Goal: Task Accomplishment & Management: Complete application form

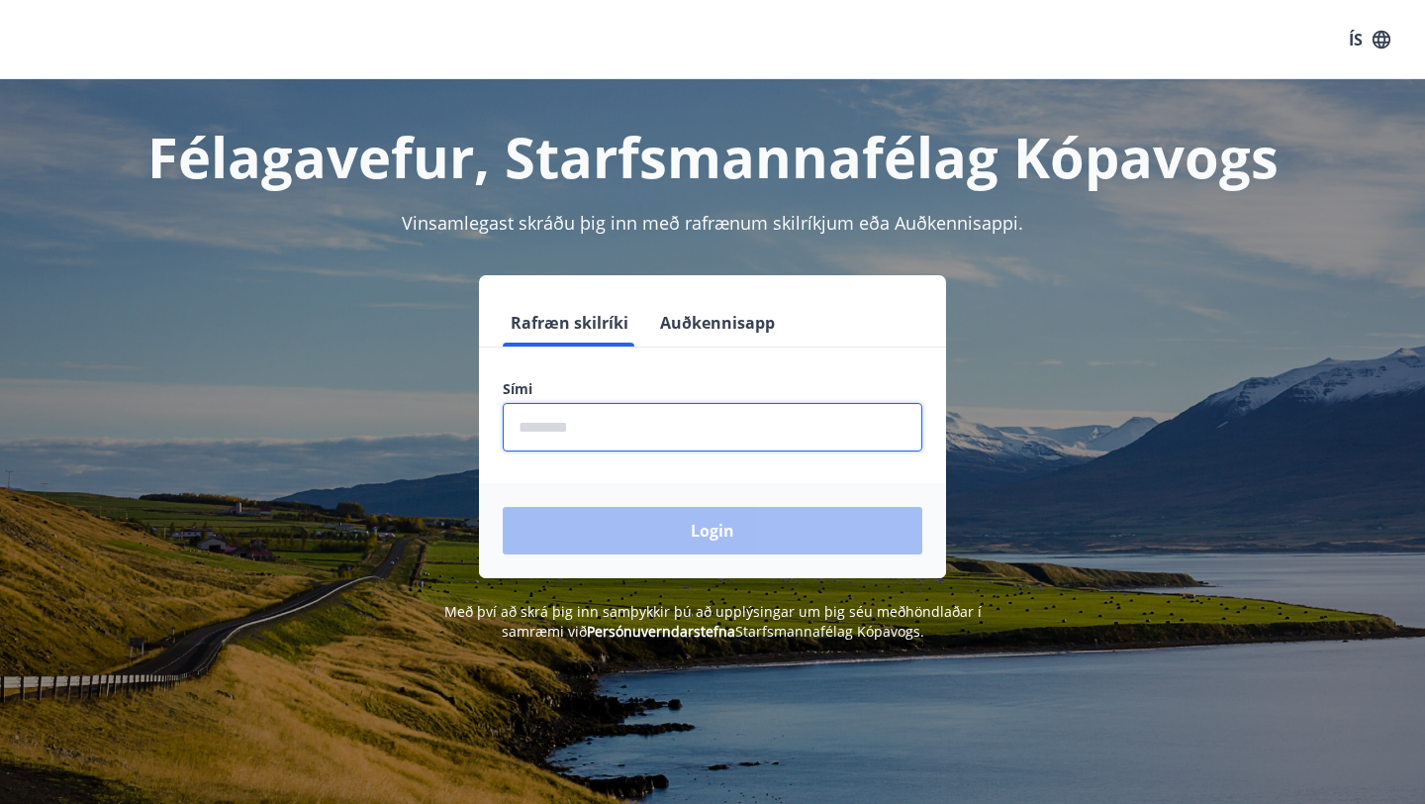
click at [646, 428] on input "phone" at bounding box center [713, 427] width 420 height 48
click at [646, 543] on div "Login" at bounding box center [712, 530] width 467 height 95
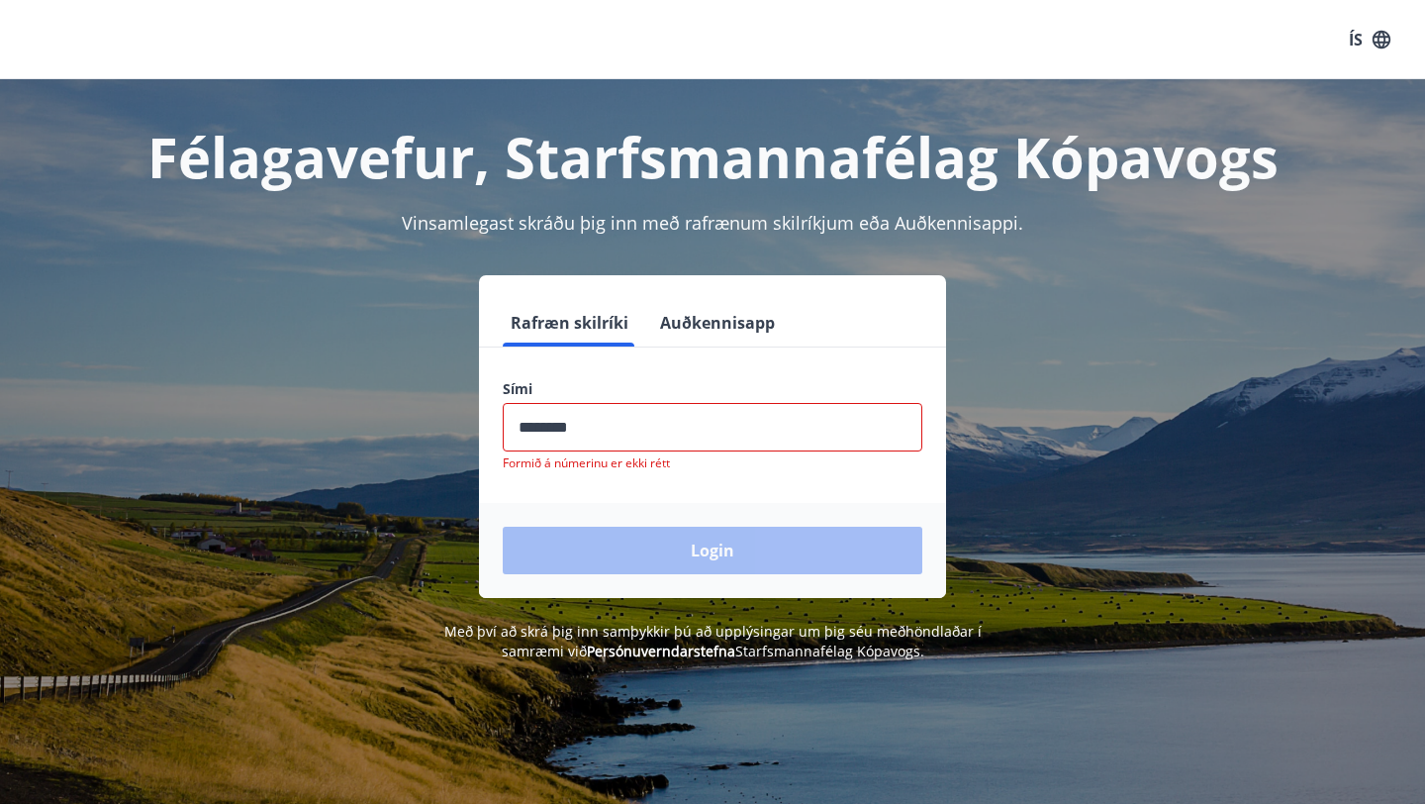
click at [622, 438] on input "phone" at bounding box center [713, 427] width 420 height 48
drag, startPoint x: 621, startPoint y: 434, endPoint x: 328, endPoint y: 433, distance: 293.9
click at [328, 433] on div "Rafræn skilríki Auðkennisapp Sími ​ Formið á númerinu er ekki rétt Login" at bounding box center [712, 436] width 1377 height 323
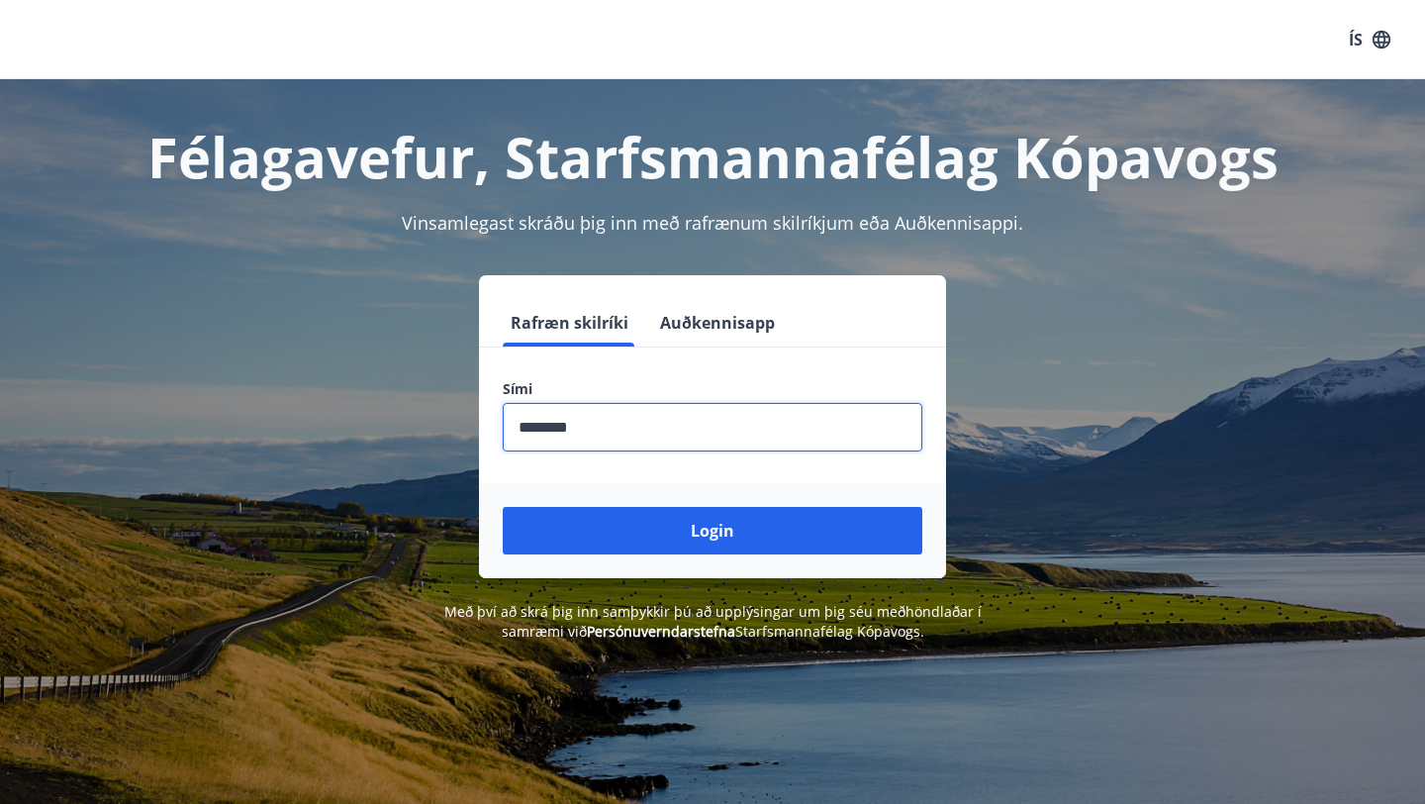
type input "********"
click at [503, 507] on button "Login" at bounding box center [713, 530] width 420 height 47
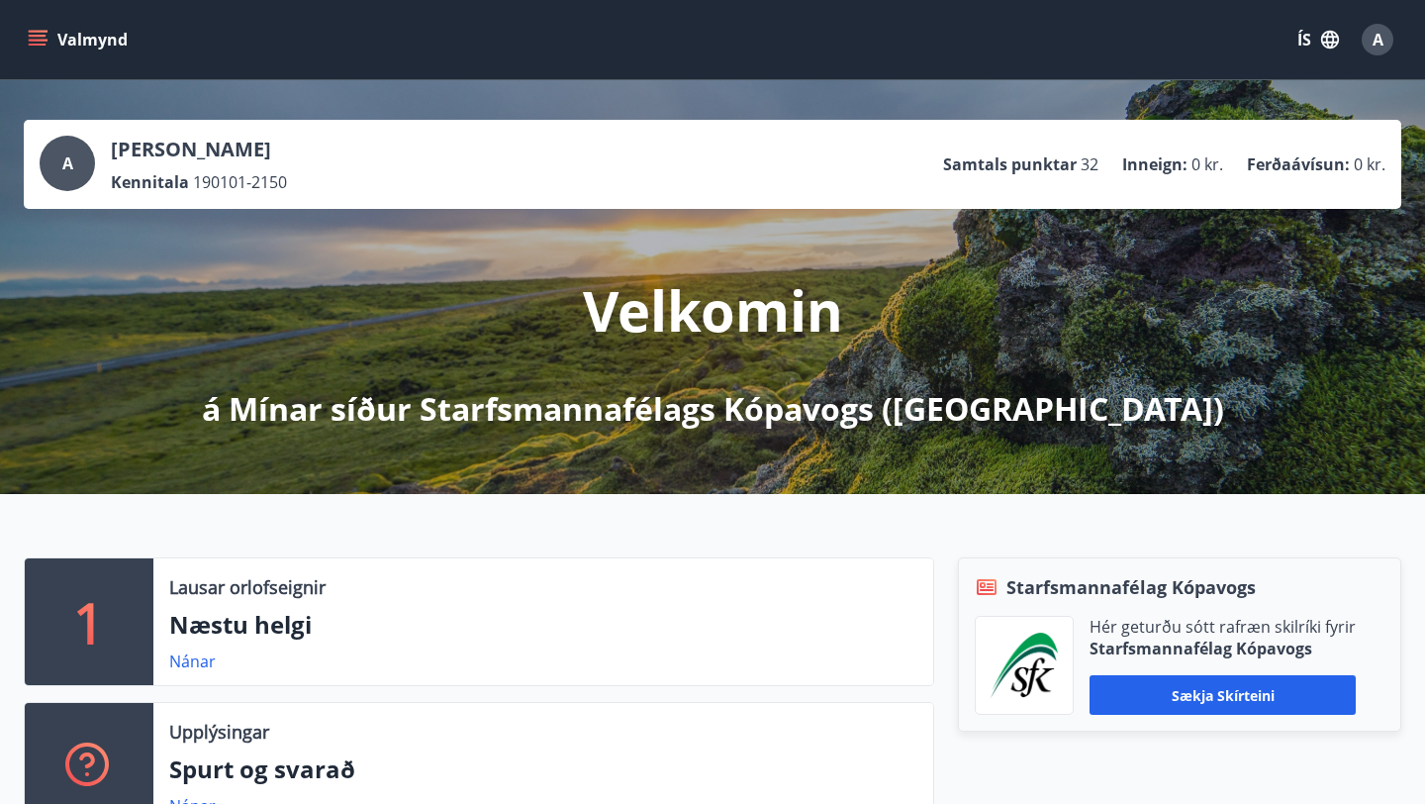
click at [85, 38] on button "Valmynd" at bounding box center [80, 40] width 112 height 36
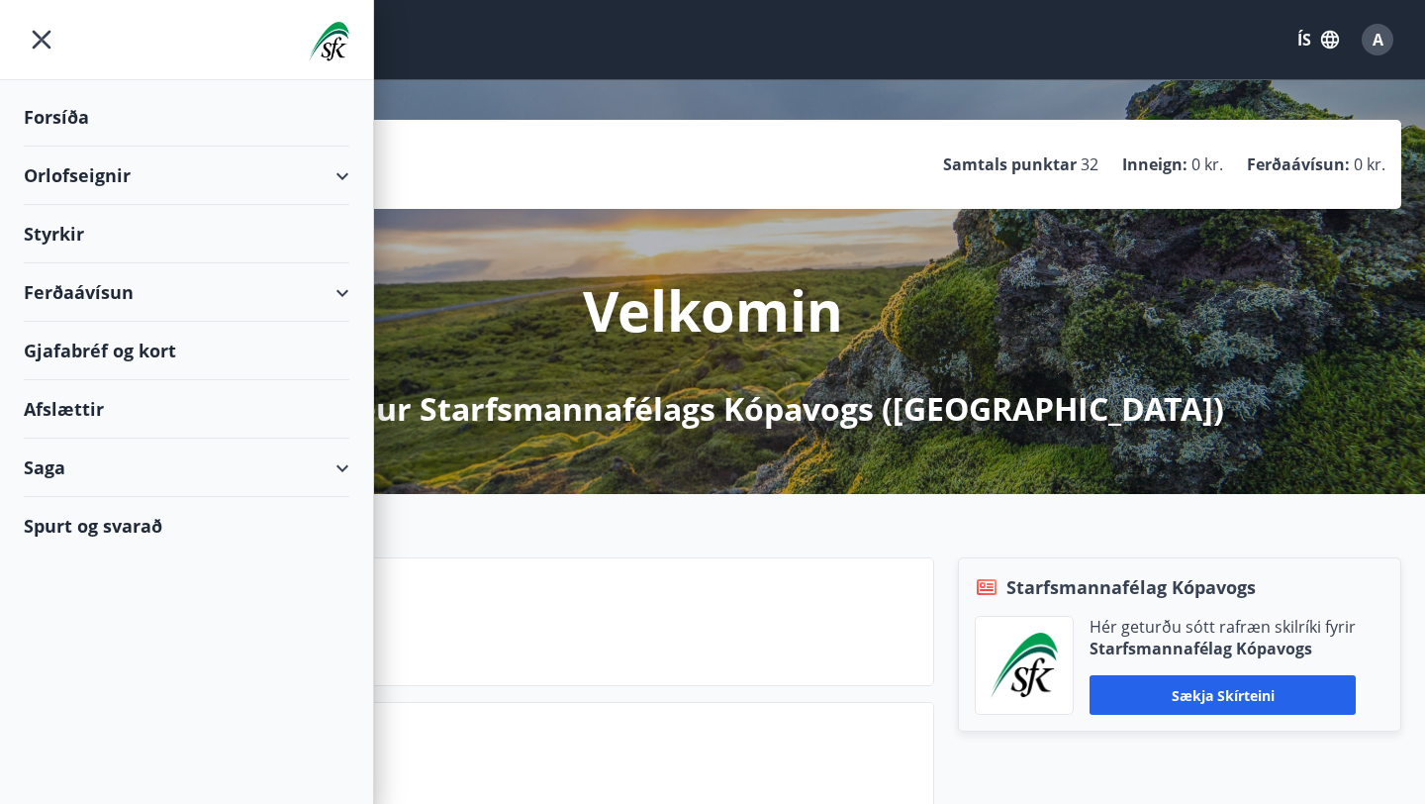
click at [86, 146] on div "Styrkir" at bounding box center [187, 117] width 326 height 58
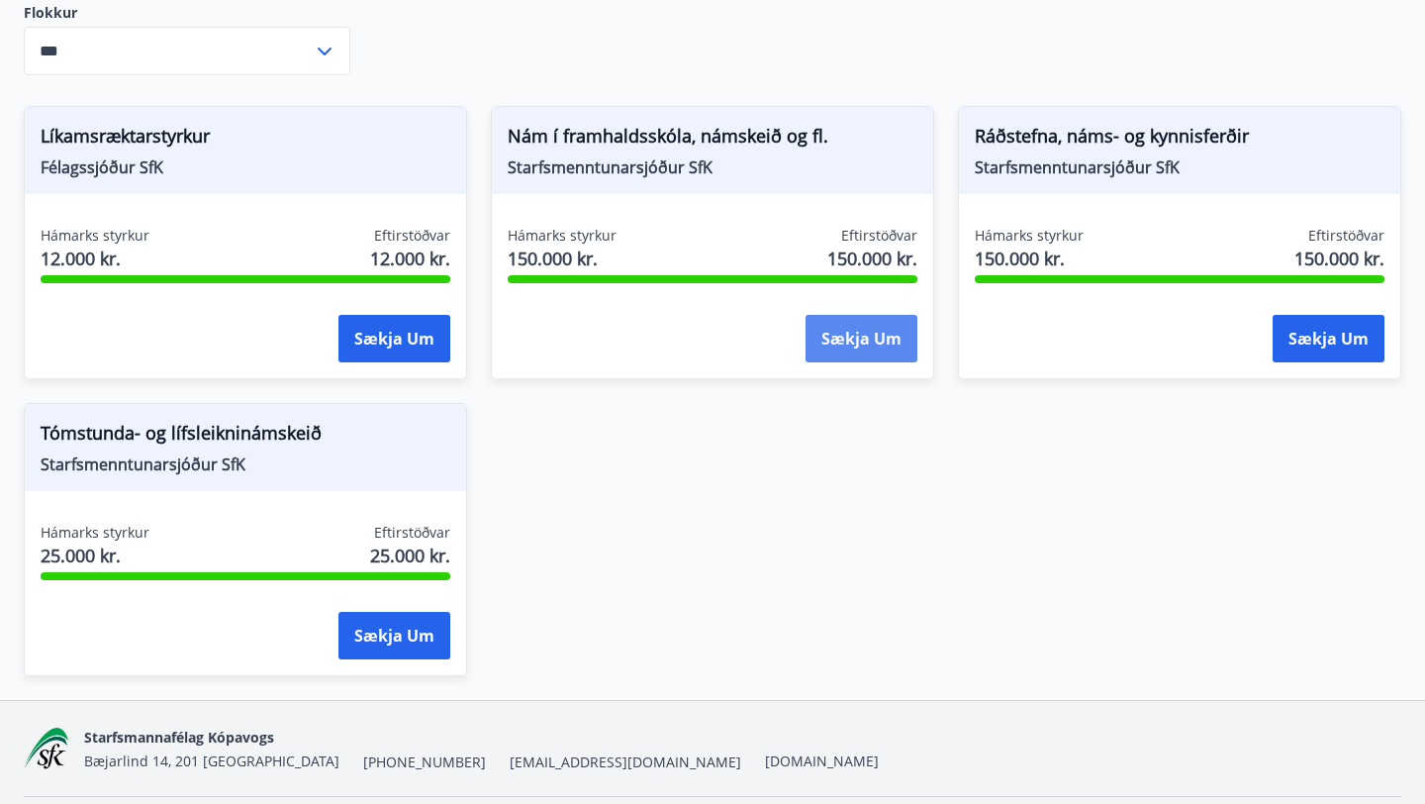
scroll to position [373, 0]
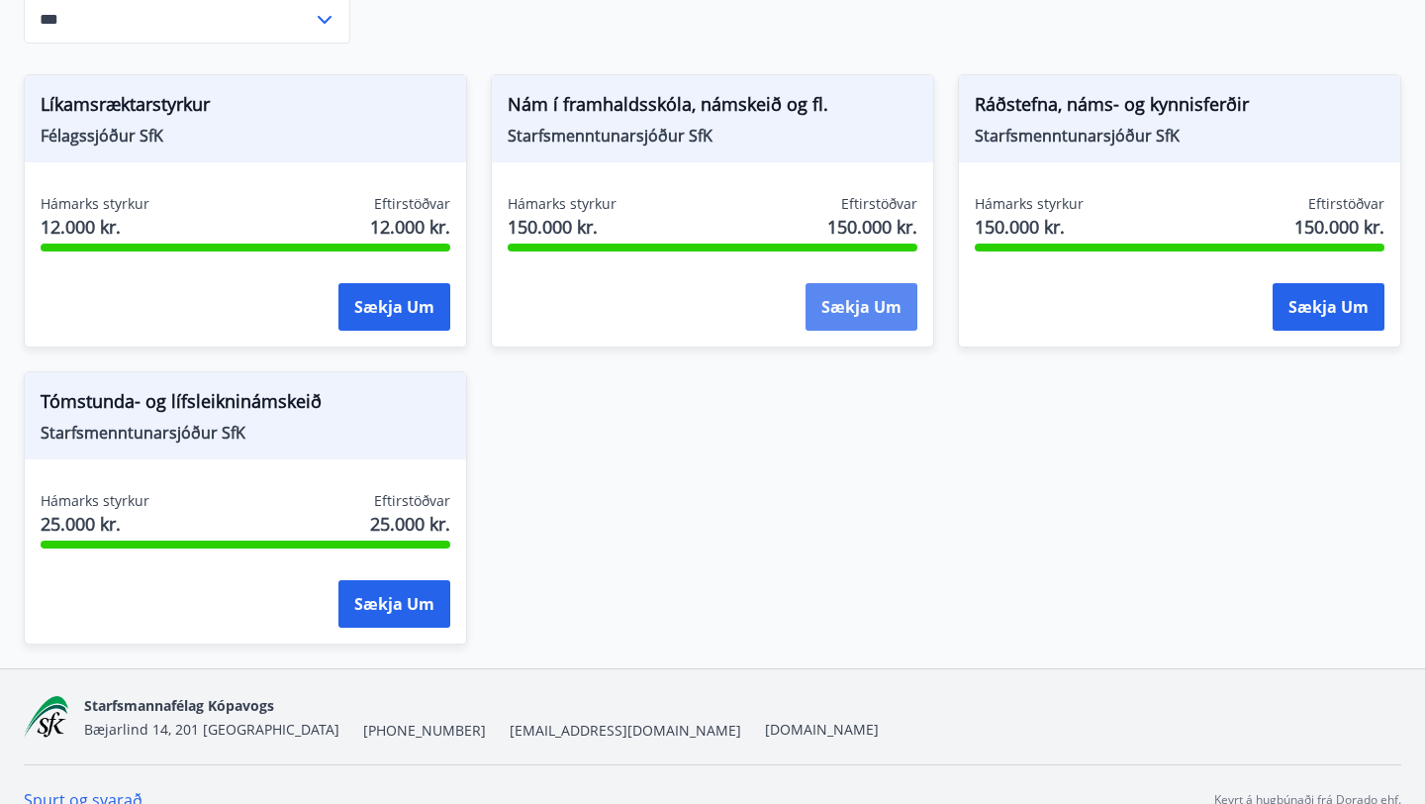
click at [875, 299] on button "Sækja um" at bounding box center [861, 306] width 112 height 47
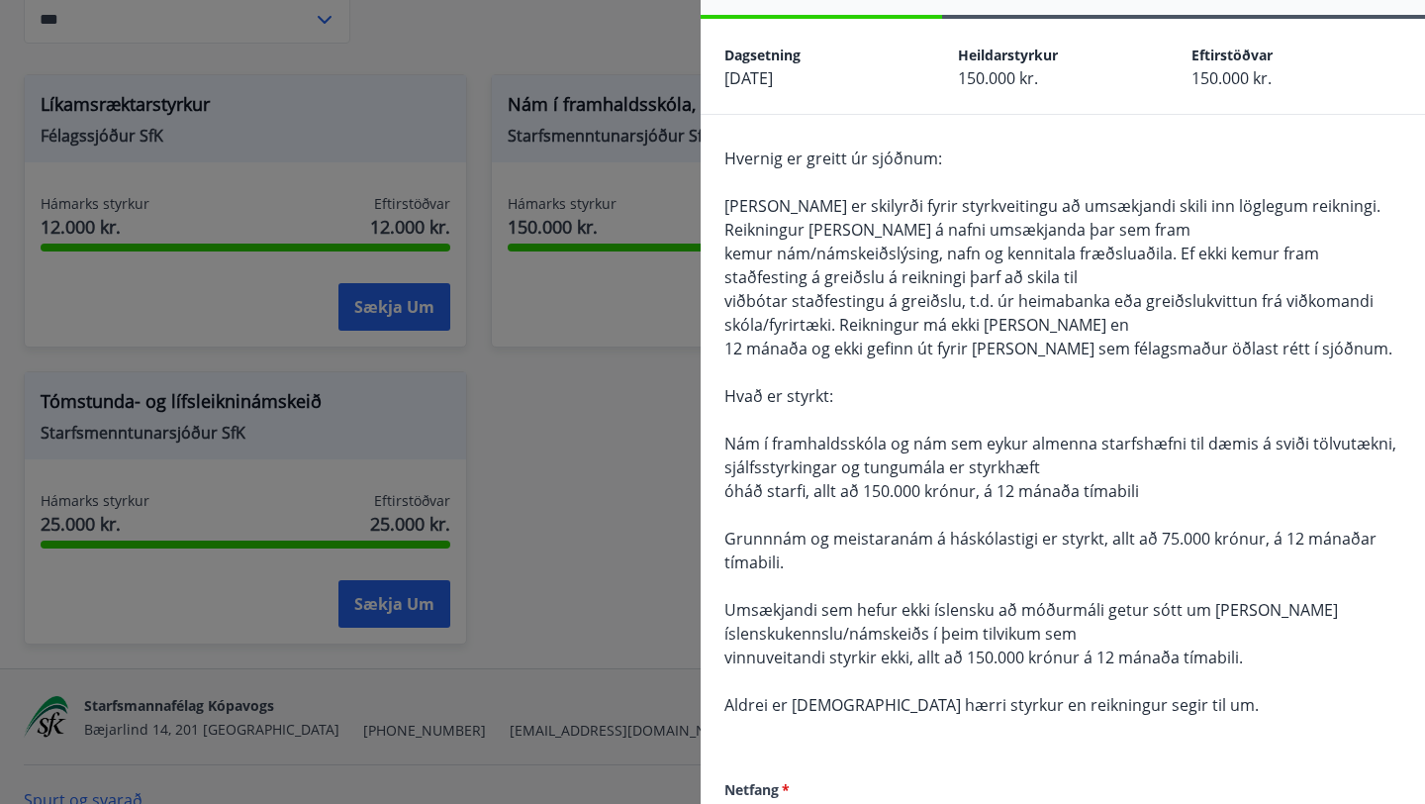
scroll to position [63, 0]
click at [899, 219] on span "[PERSON_NAME] er skilyrði fyrir styrkveitingu að umsækjandi skili inn löglegum …" at bounding box center [1052, 217] width 656 height 46
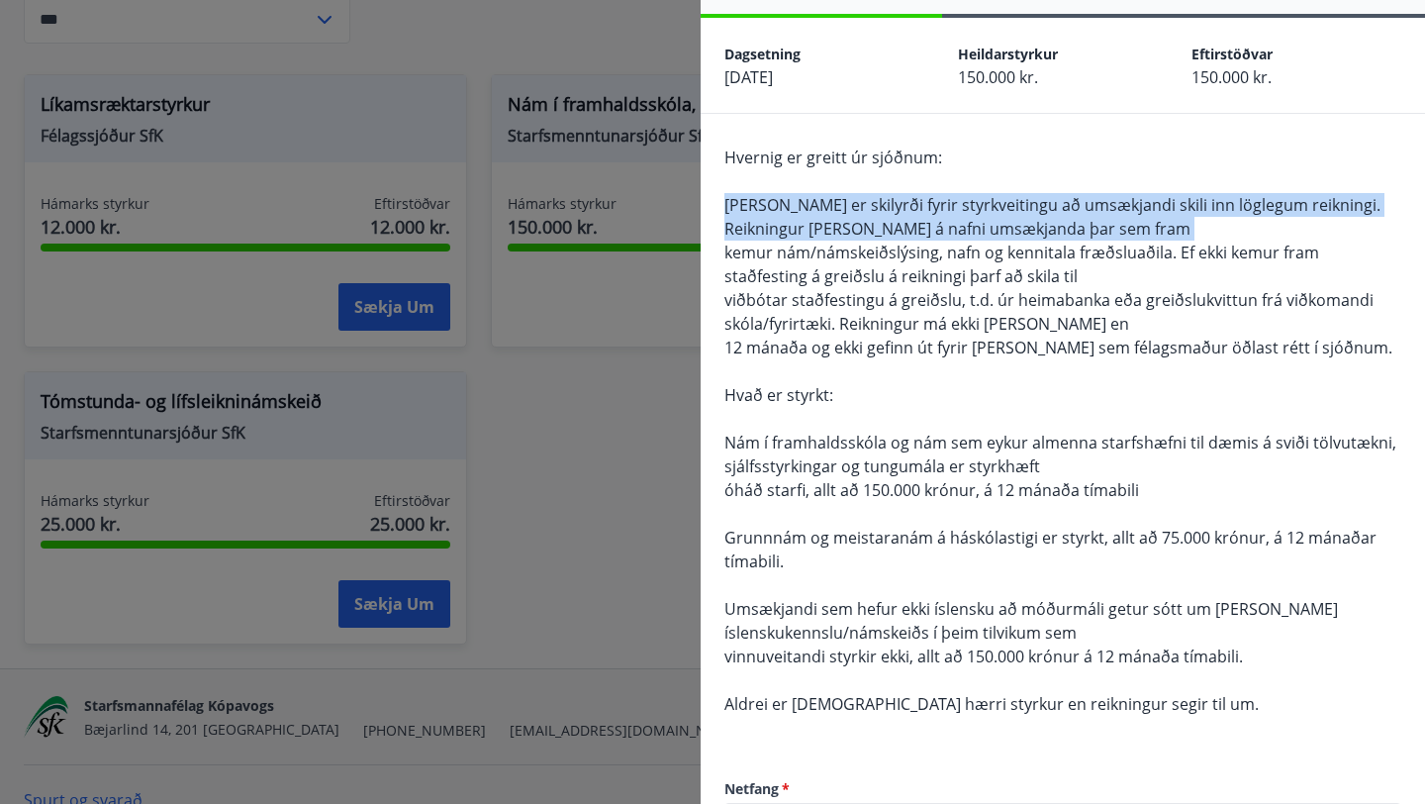
click at [887, 256] on span "kemur nám/námskeiðslýsing, nafn og kennitala fræðsluaðila. Ef ekki kemur fram s…" at bounding box center [1021, 264] width 595 height 46
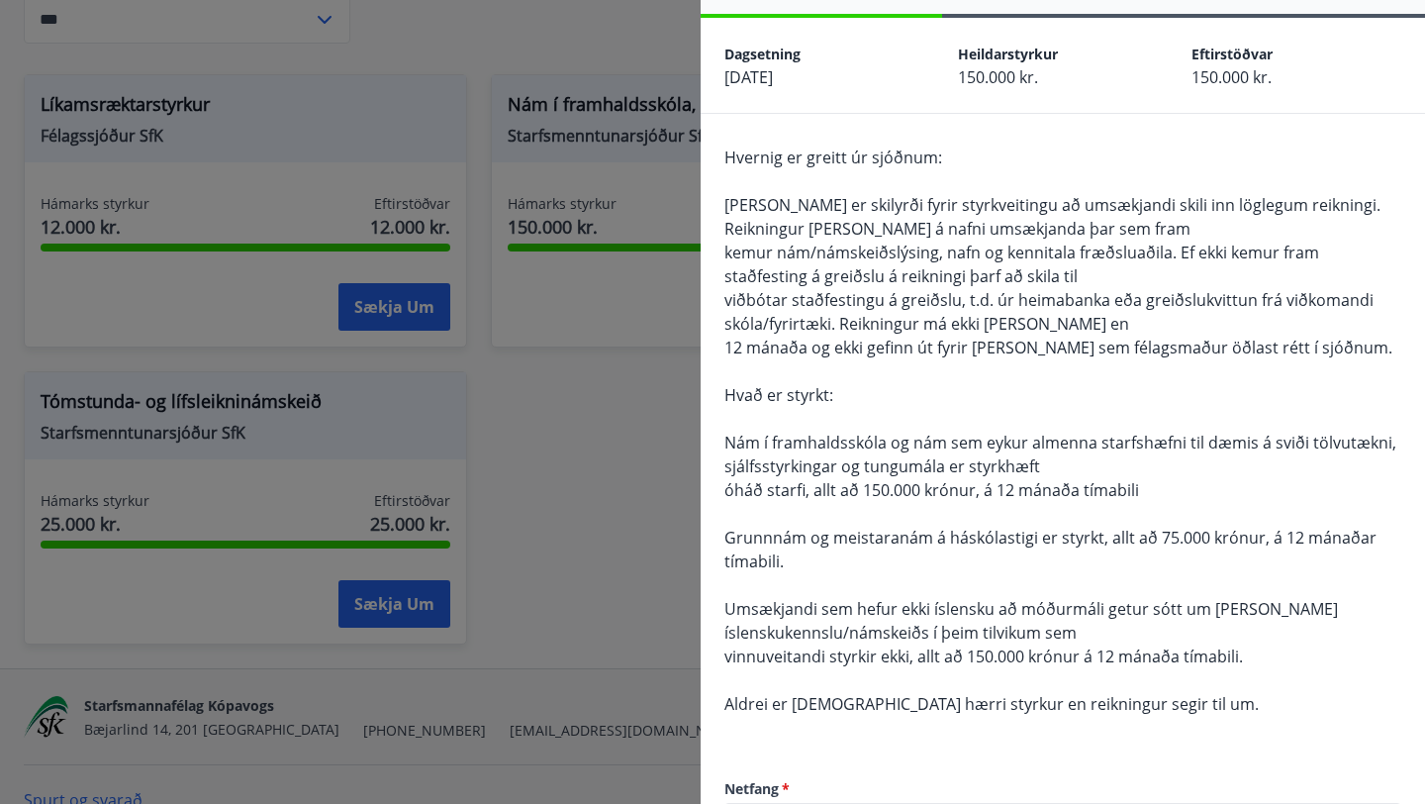
click at [887, 256] on span "kemur nám/námskeiðslýsing, nafn og kennitala fræðsluaðila. Ef ekki kemur fram s…" at bounding box center [1021, 264] width 595 height 46
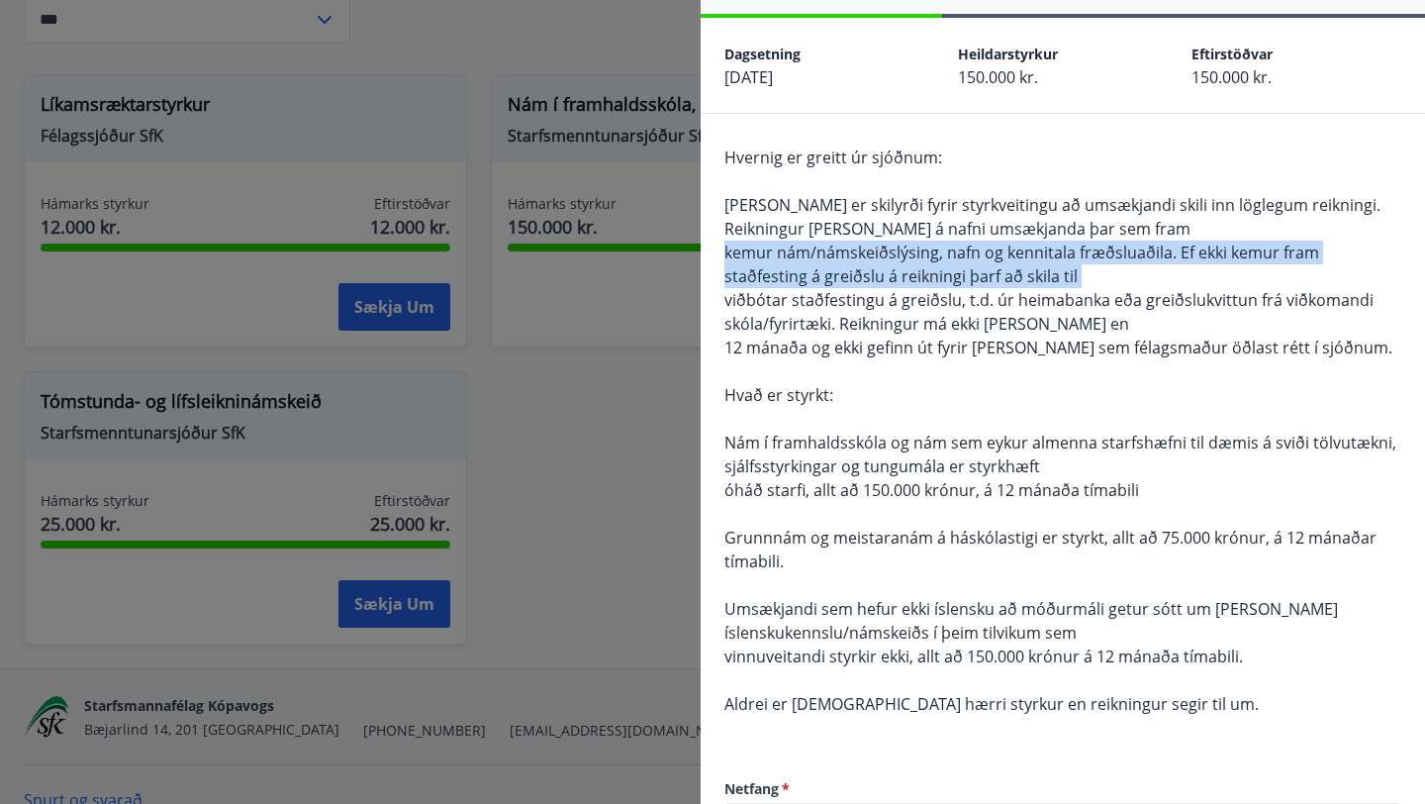
click at [887, 256] on span "kemur nám/námskeiðslýsing, nafn og kennitala fræðsluaðila. Ef ekki kemur fram s…" at bounding box center [1021, 264] width 595 height 46
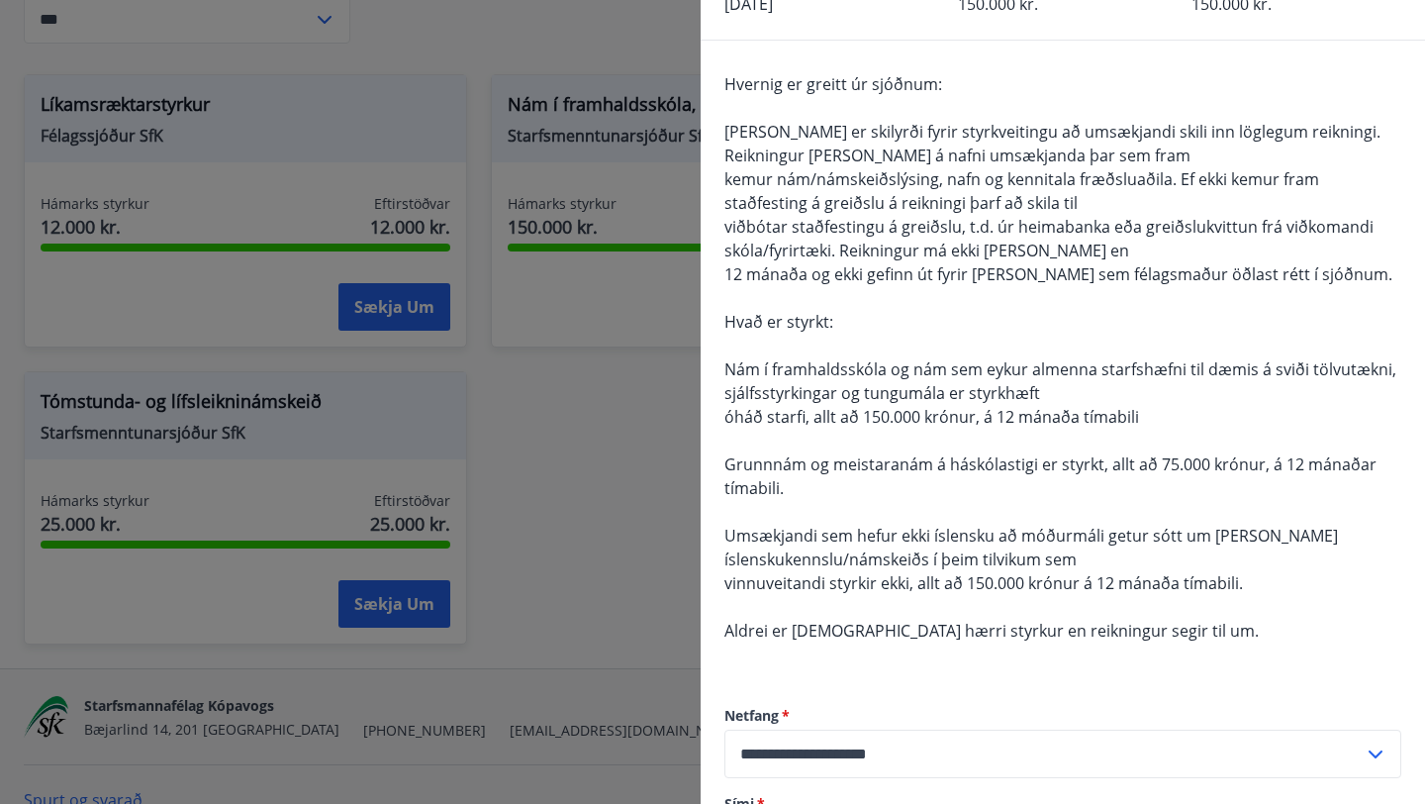
scroll to position [142, 0]
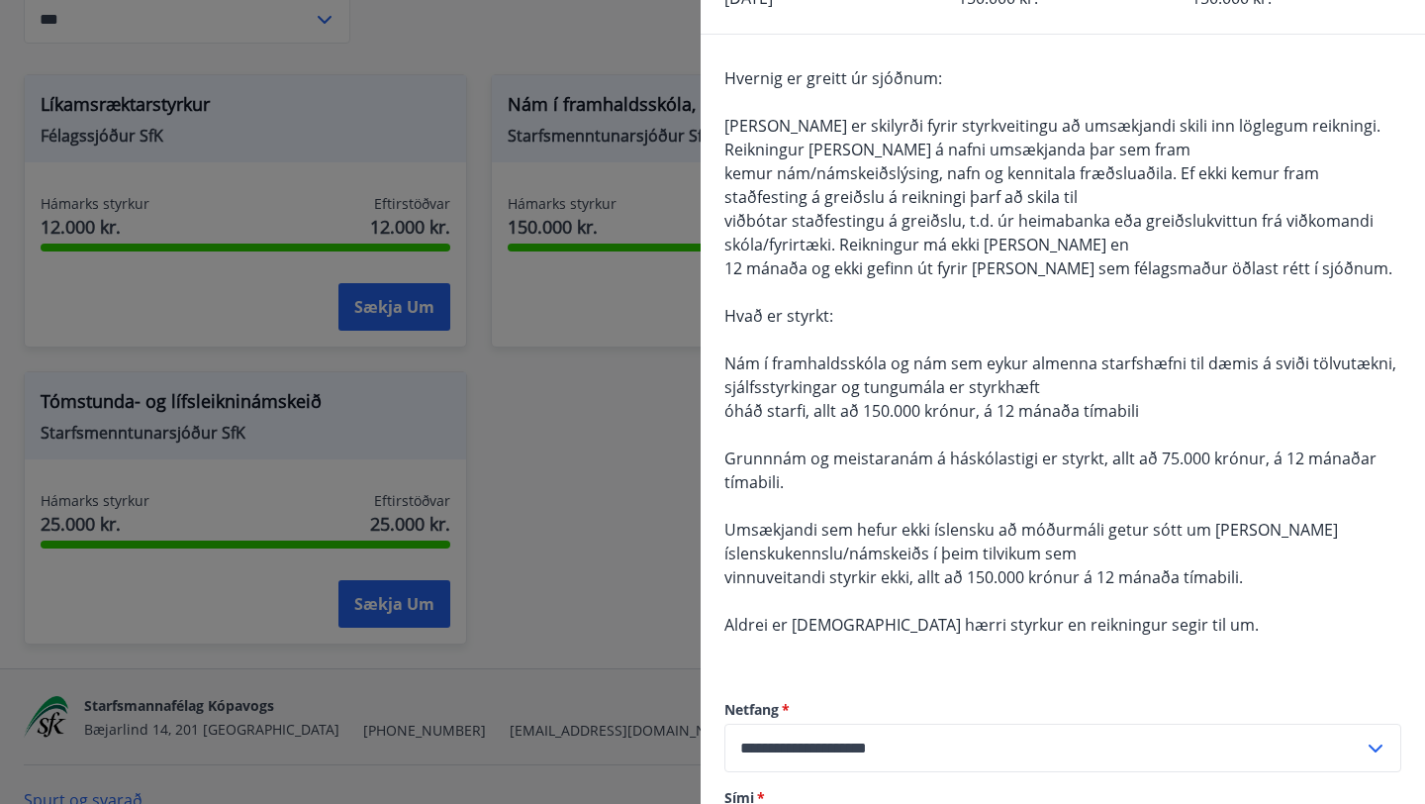
click at [890, 369] on span "Nám í framhaldsskóla og nám sem eykur almenna starfshæfni til dæmis á sviði töl…" at bounding box center [1060, 375] width 672 height 46
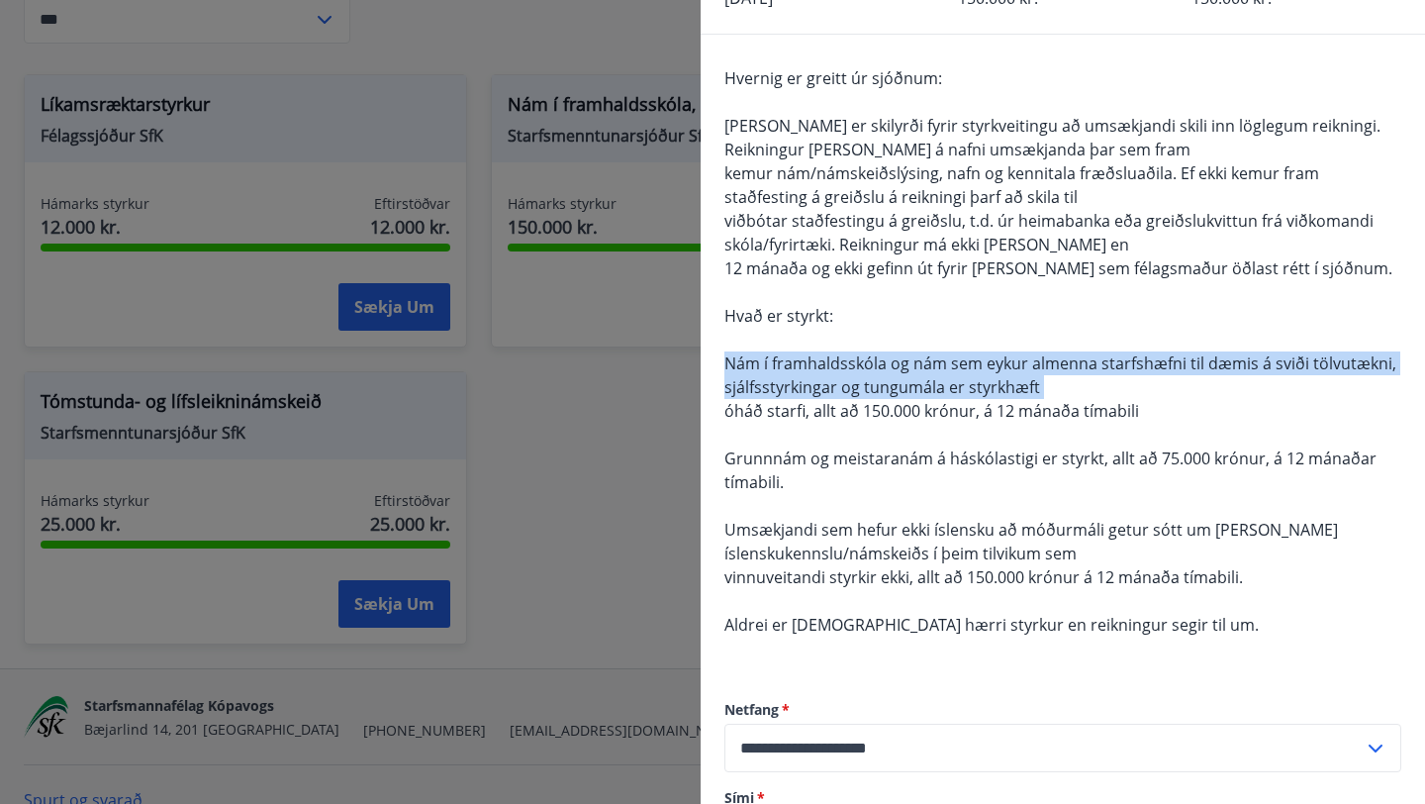
click at [890, 369] on span "Nám í framhaldsskóla og nám sem eykur almenna starfshæfni til dæmis á sviði töl…" at bounding box center [1060, 375] width 672 height 46
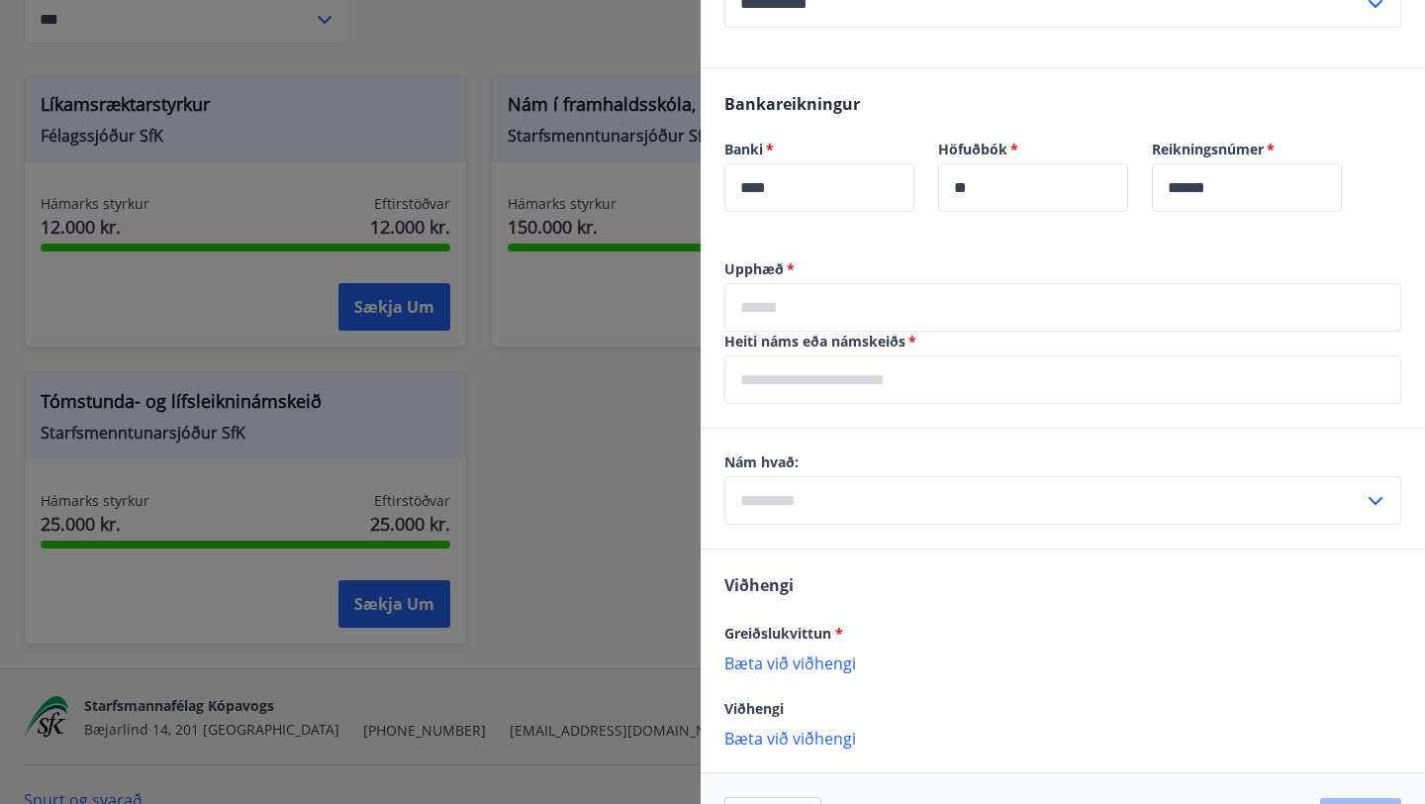
scroll to position [996, 0]
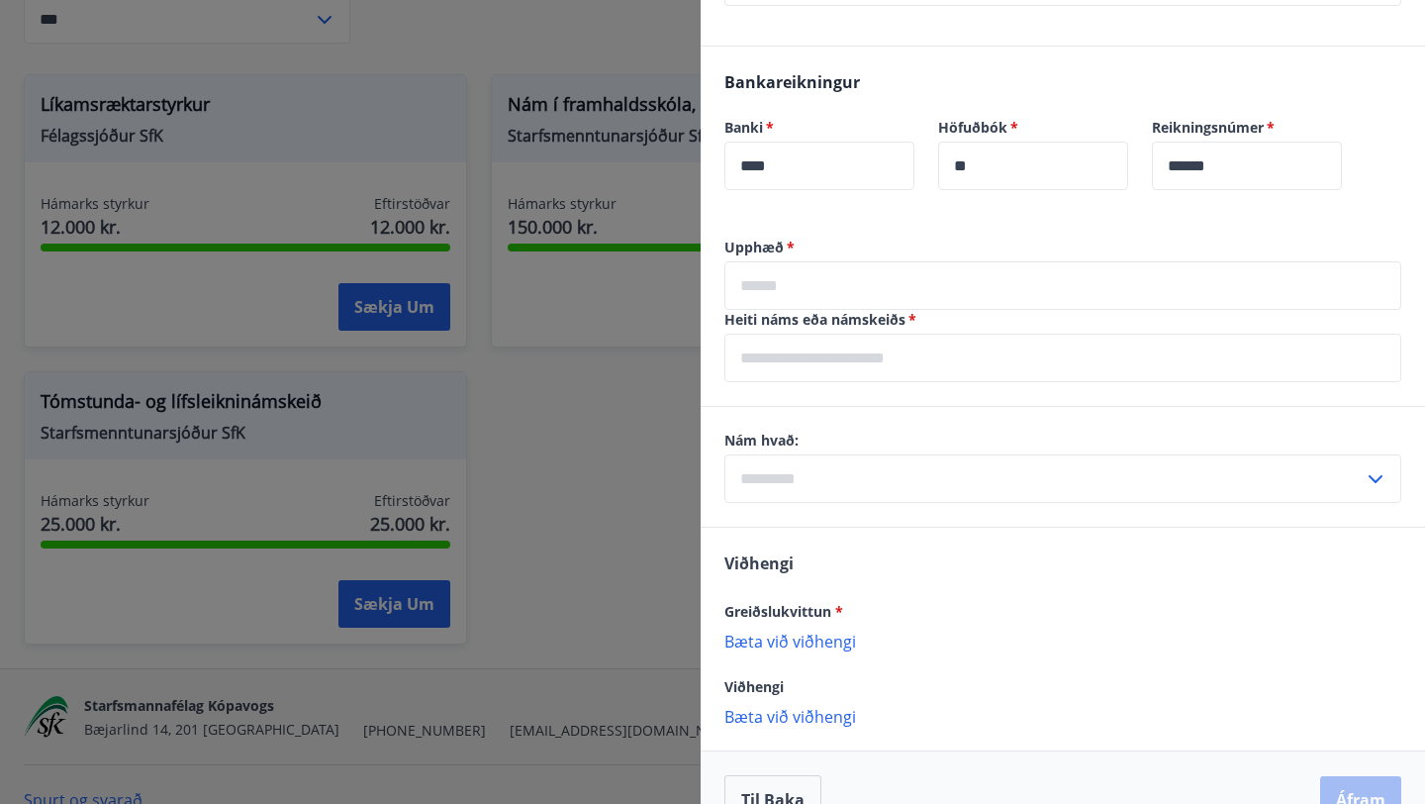
click at [838, 281] on input "text" at bounding box center [1062, 285] width 677 height 48
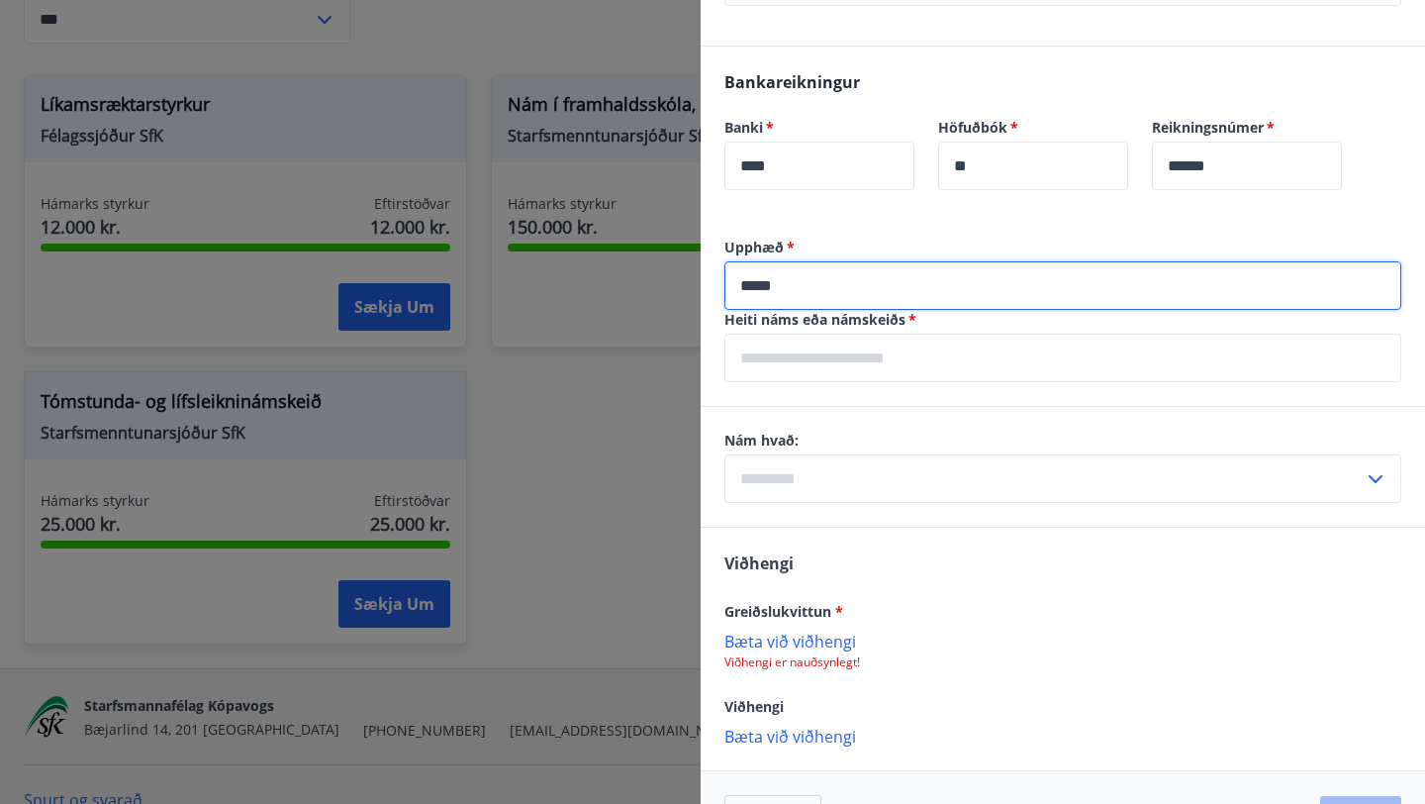
type input "*****"
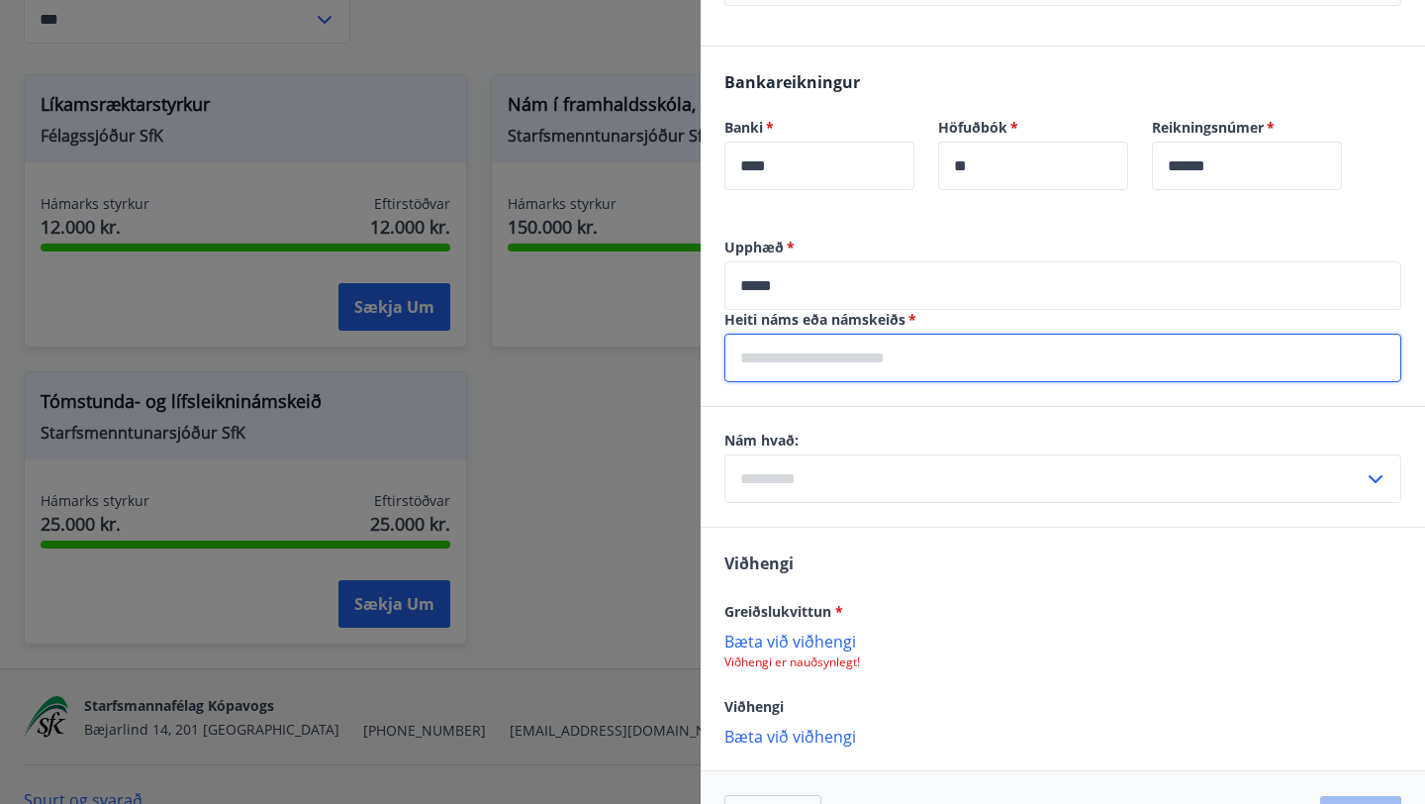
click at [873, 363] on input "text" at bounding box center [1062, 357] width 677 height 48
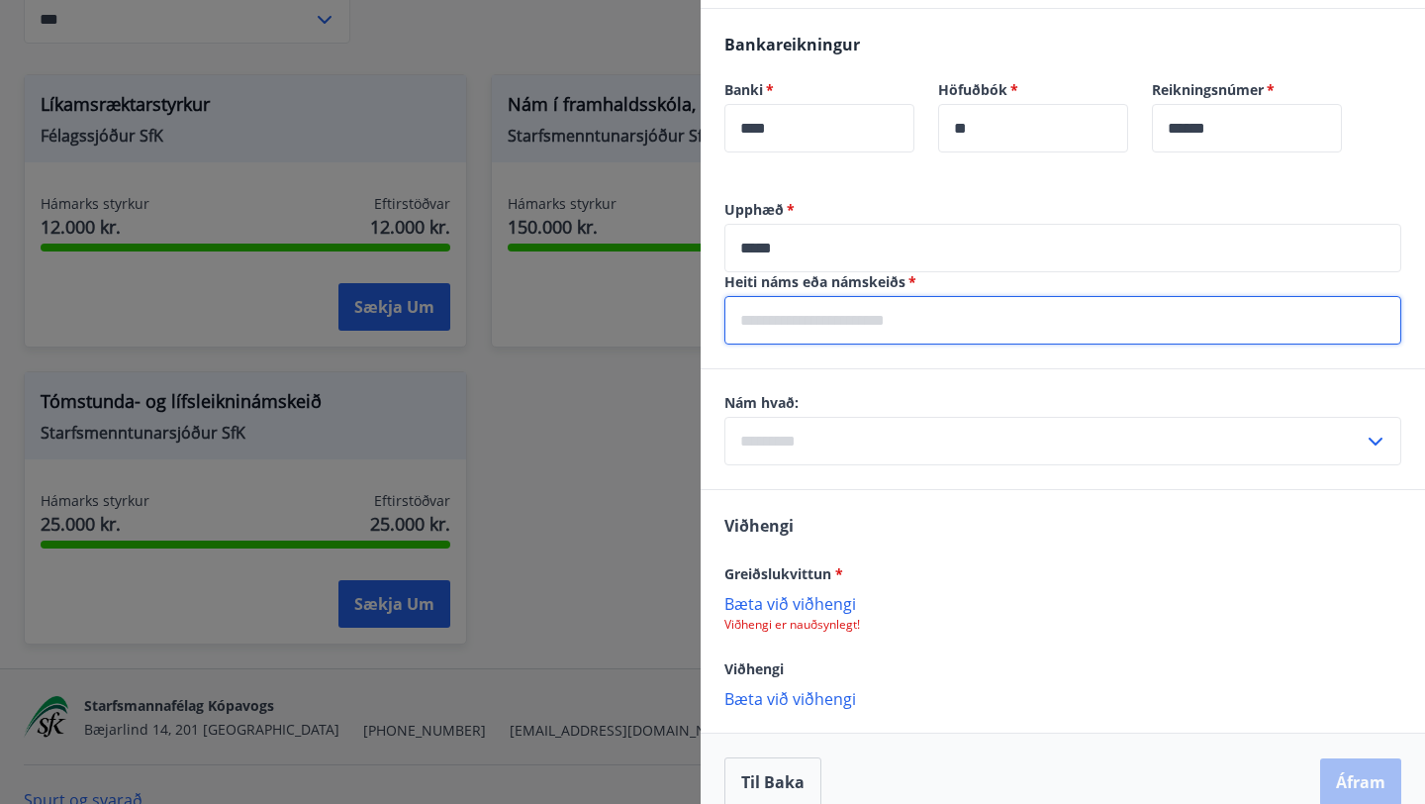
scroll to position [1037, 0]
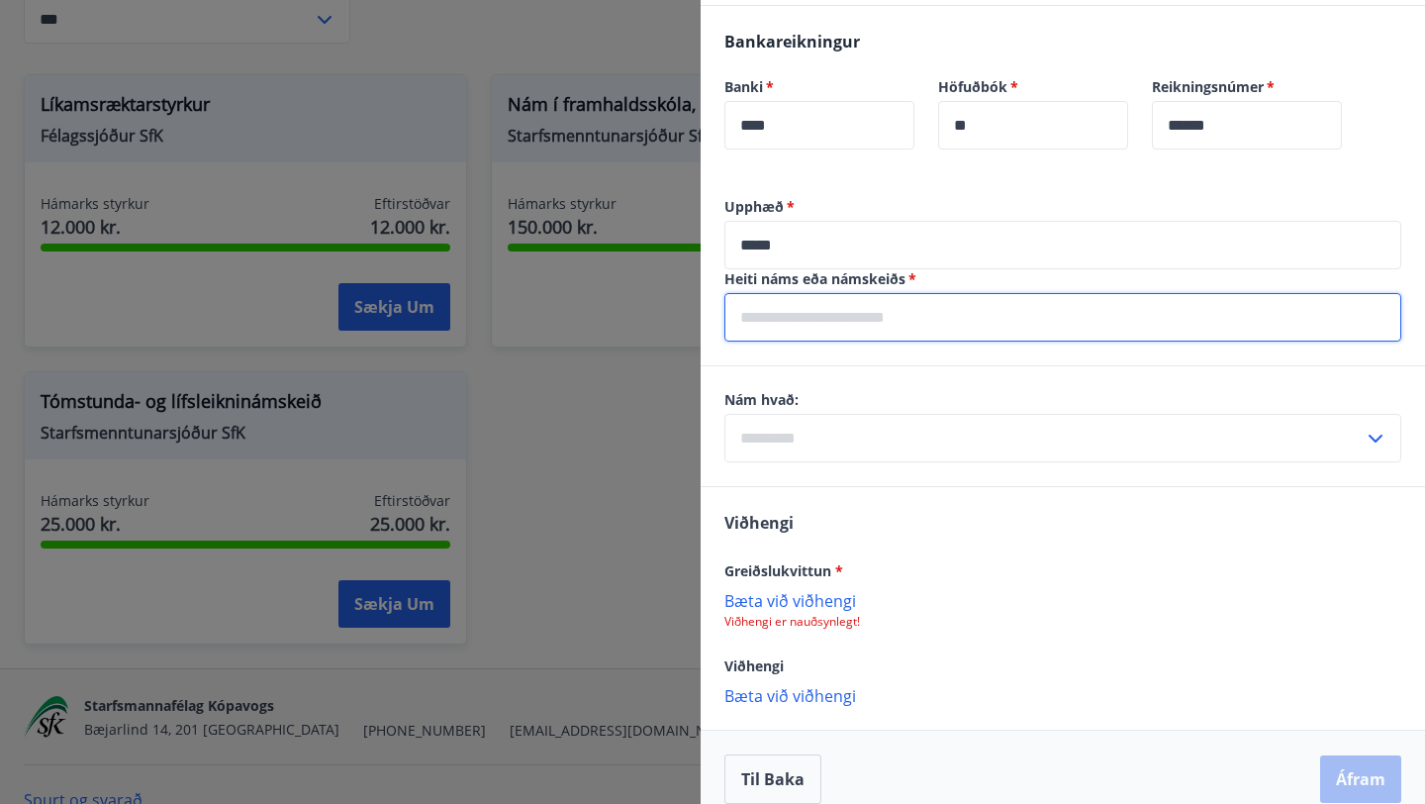
click at [851, 431] on div "Nám hvað: ​" at bounding box center [1062, 426] width 677 height 72
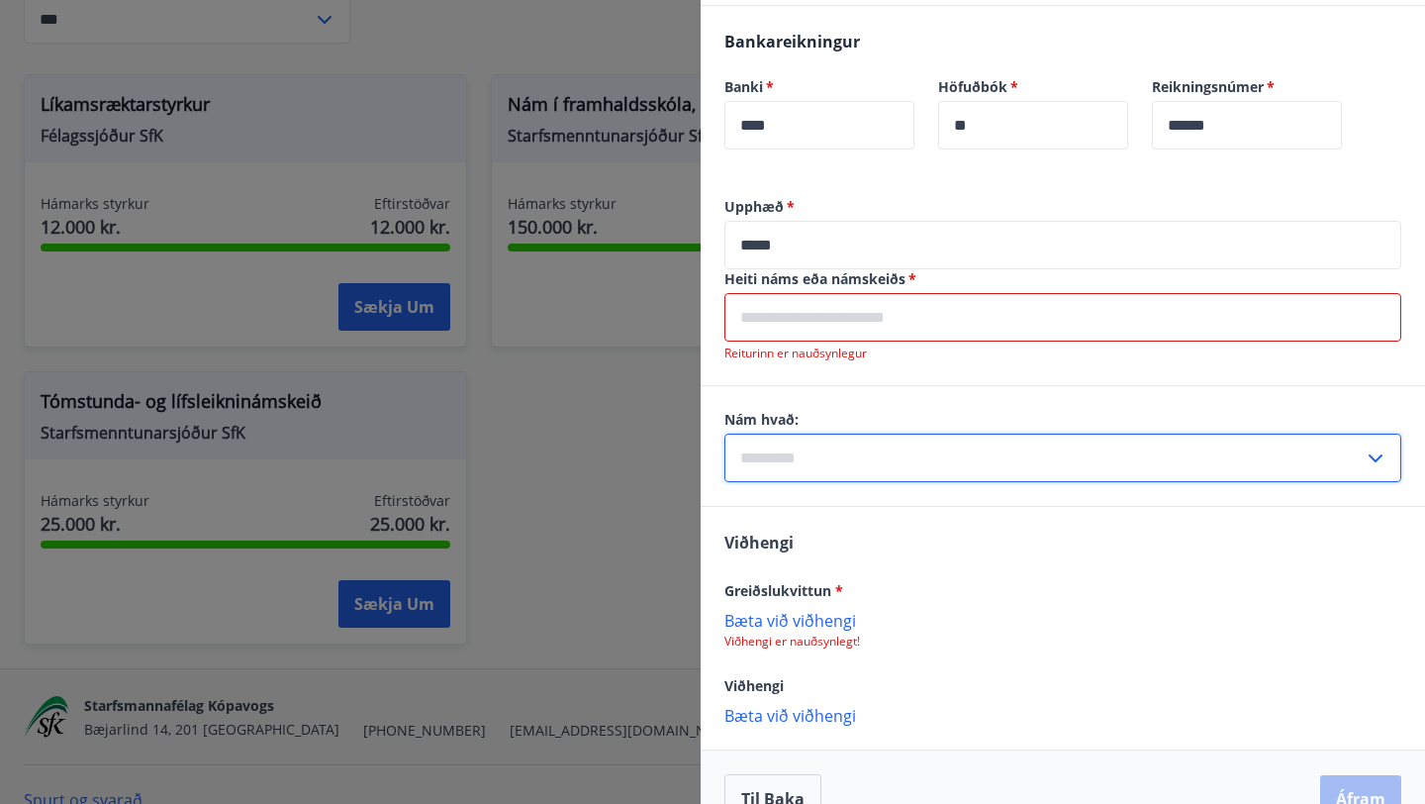
click at [853, 319] on input "text" at bounding box center [1062, 317] width 677 height 48
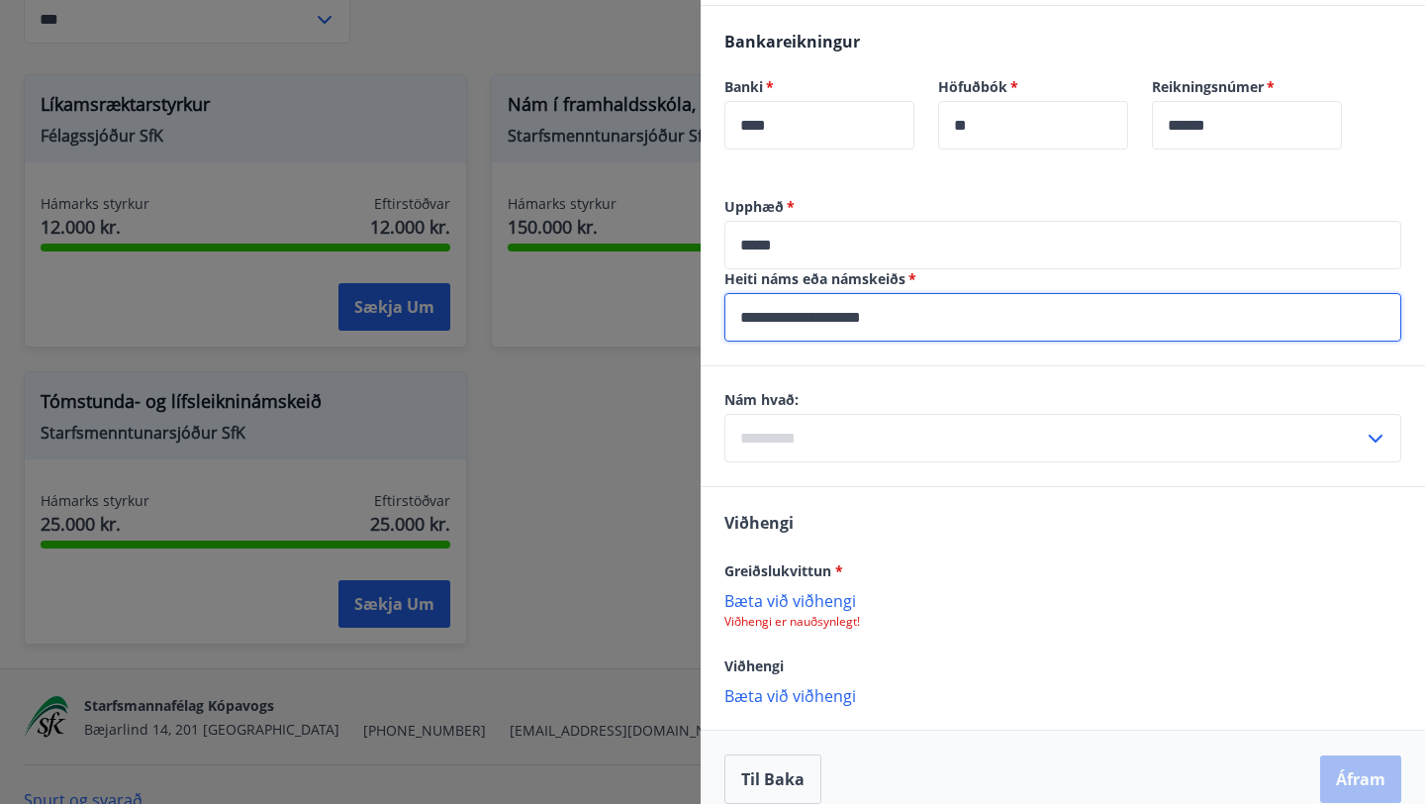
type input "**********"
click at [810, 598] on p "Bæta við viðhengi" at bounding box center [1062, 600] width 677 height 20
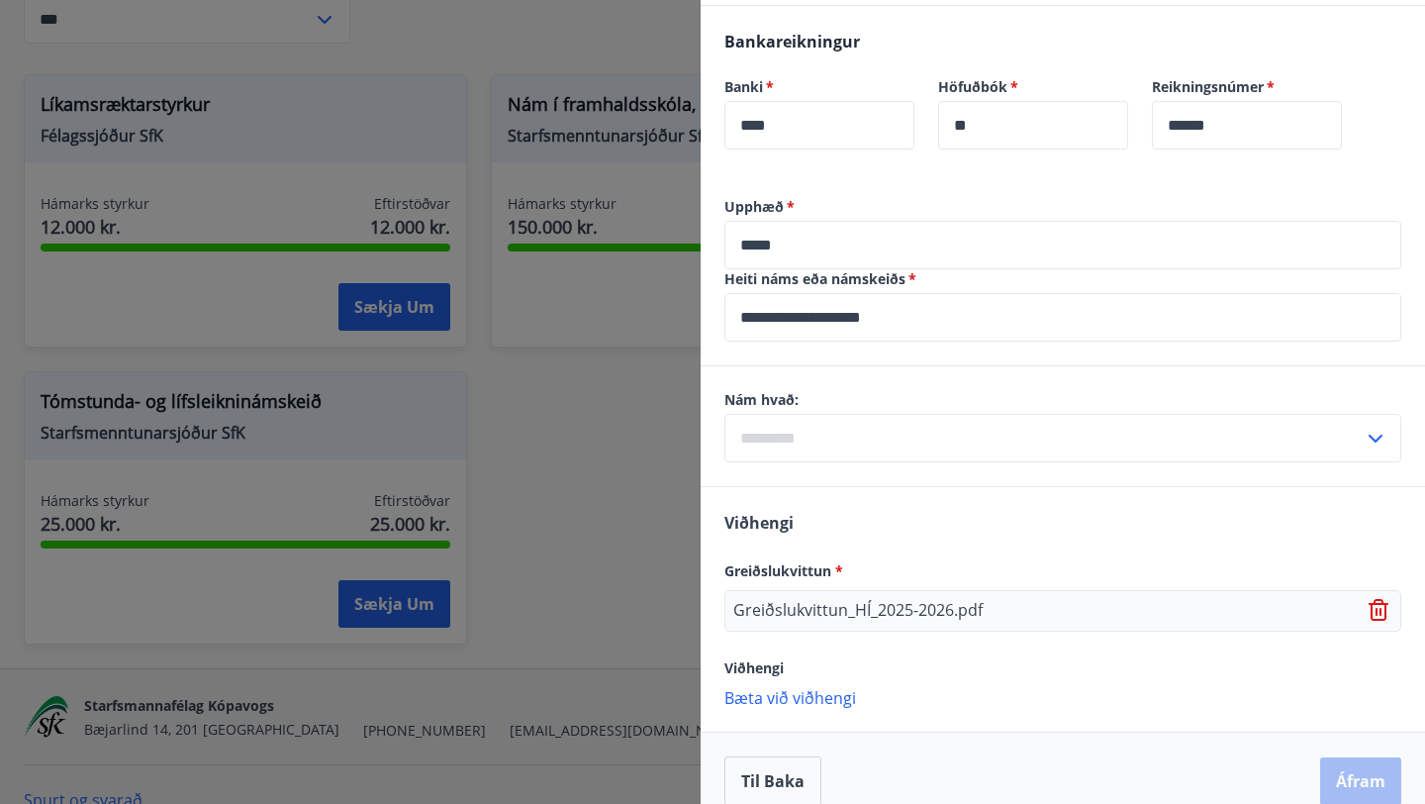
click at [964, 613] on p "Greiðslukvittun_HÍ_2025-2026.pdf" at bounding box center [857, 611] width 249 height 24
click at [869, 443] on input "text" at bounding box center [1043, 438] width 639 height 48
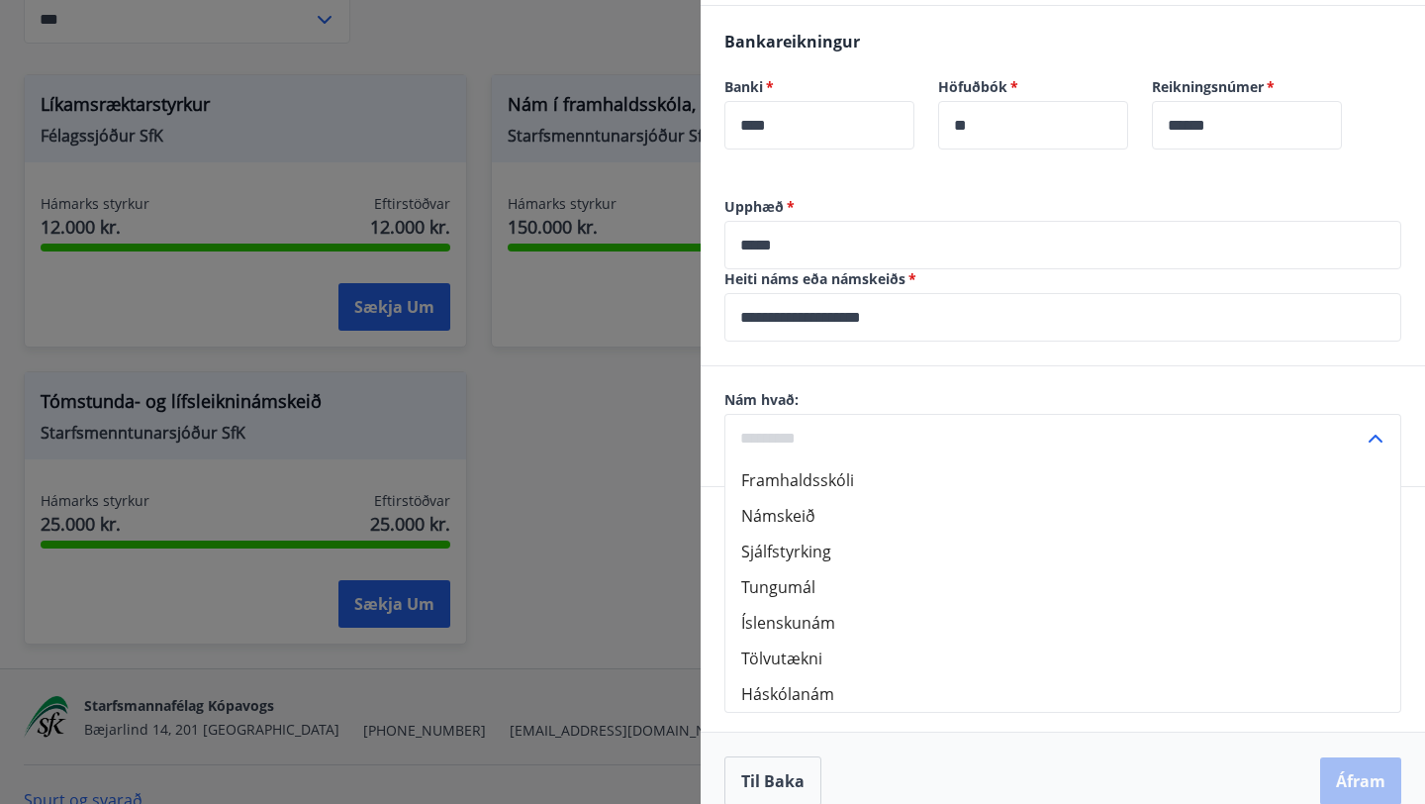
scroll to position [1063, 0]
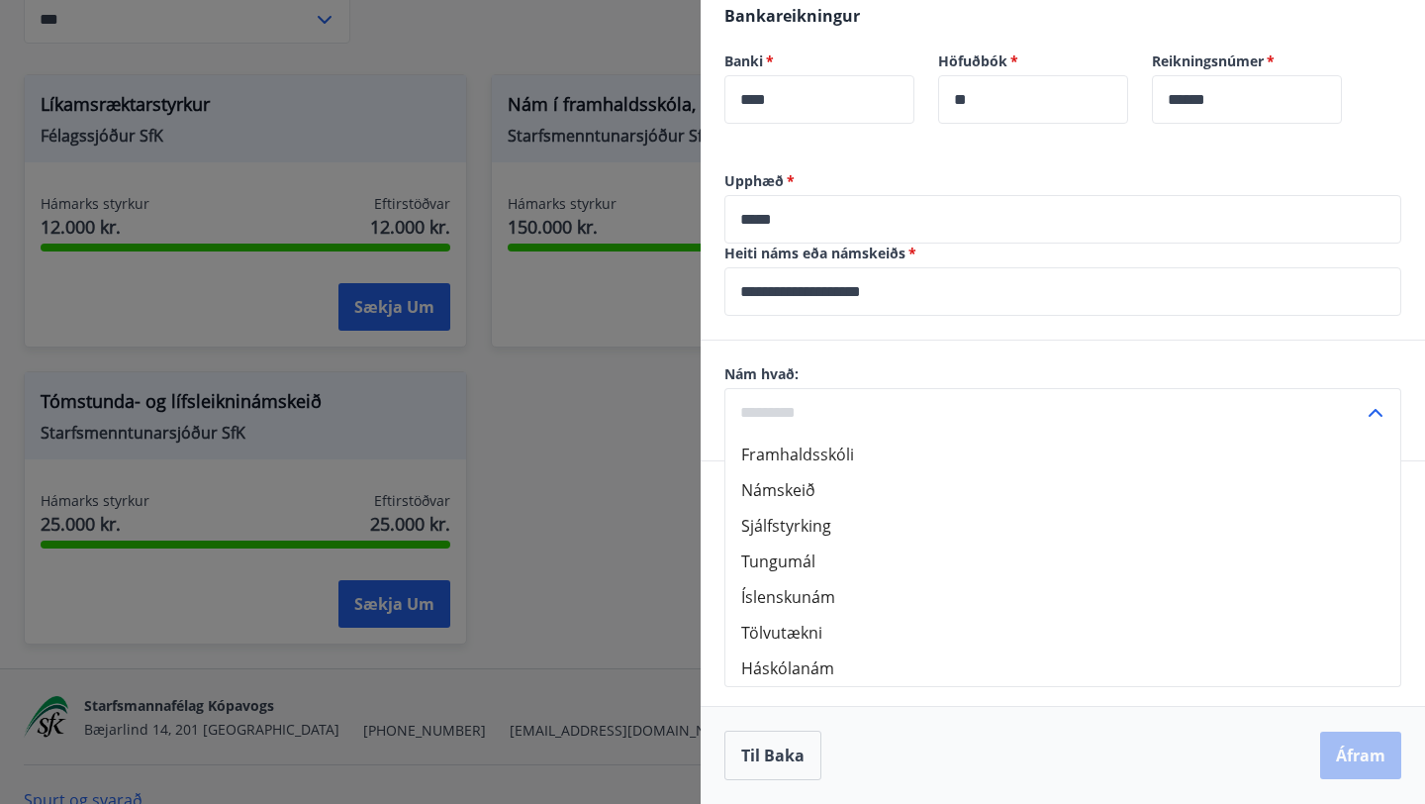
click at [824, 664] on li "Háskólanám" at bounding box center [1062, 668] width 675 height 36
type input "**********"
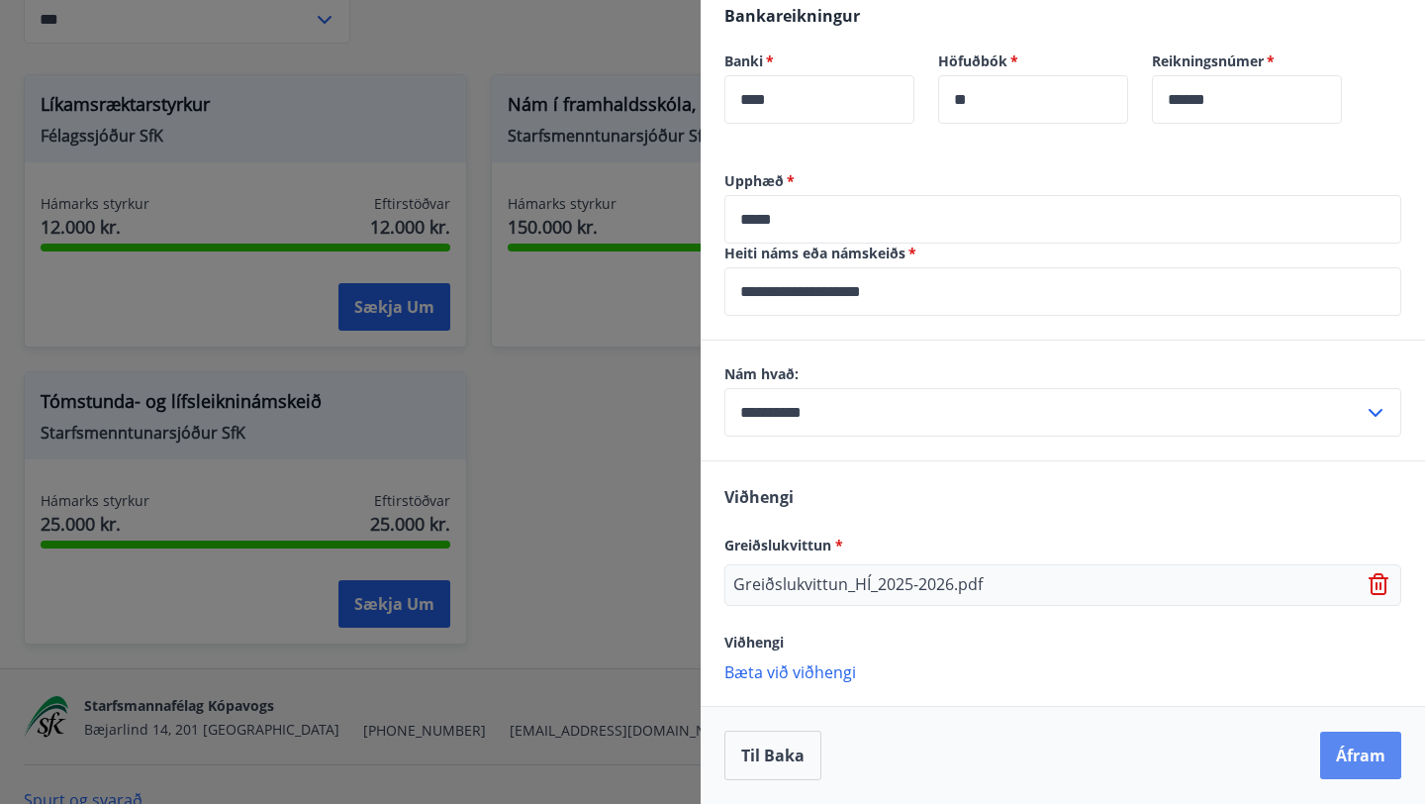
click at [1349, 739] on button "Áfram" at bounding box center [1360, 754] width 81 height 47
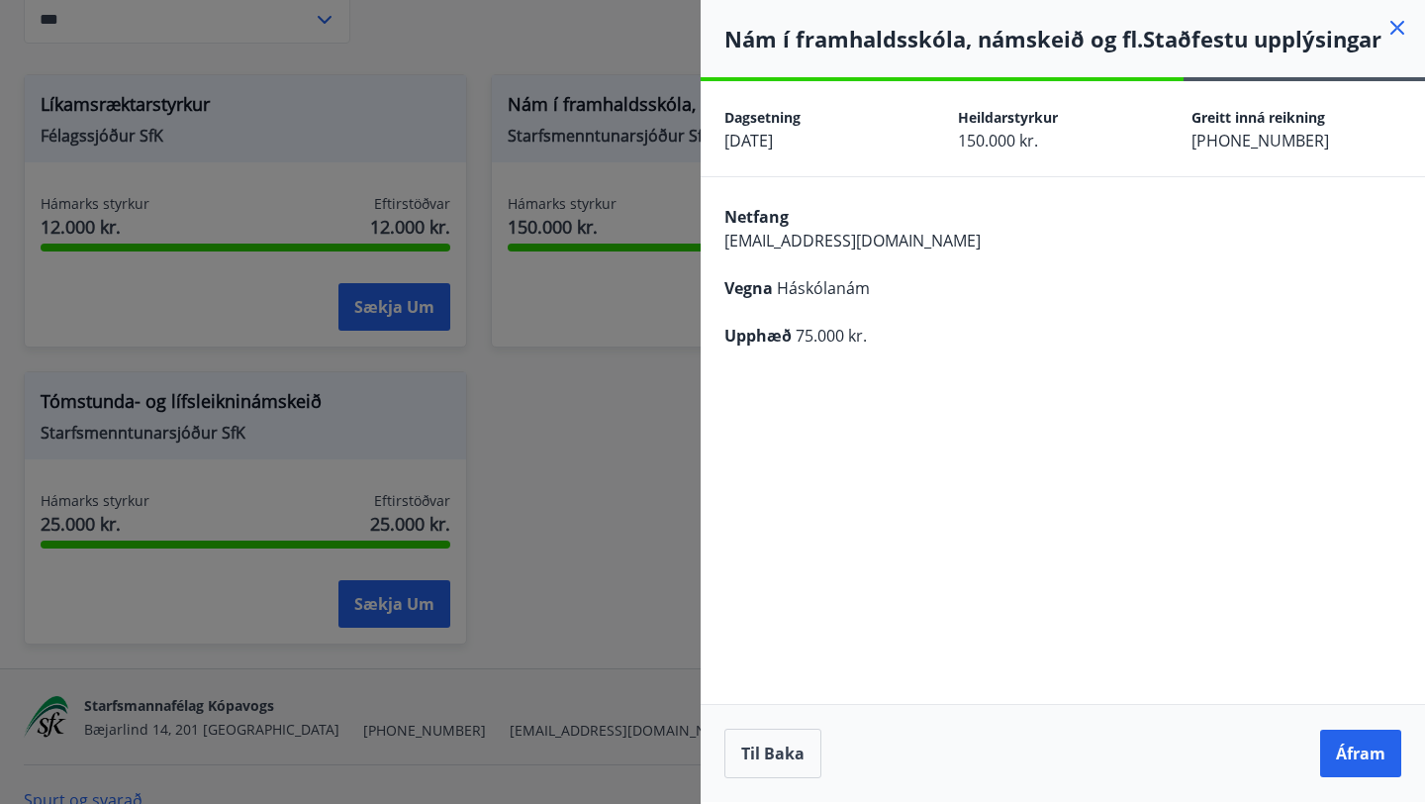
scroll to position [0, 0]
click at [1358, 756] on button "Áfram" at bounding box center [1360, 752] width 81 height 47
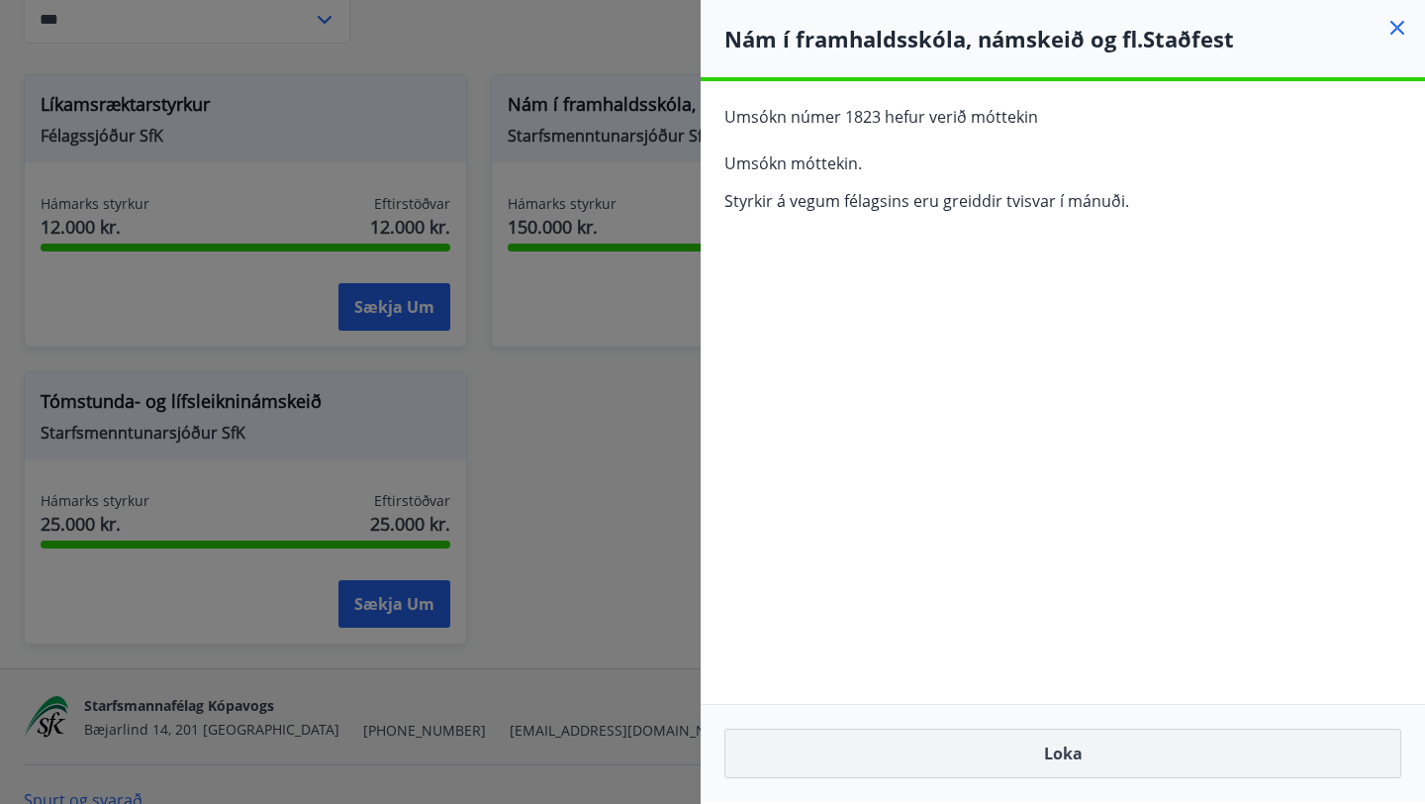
click at [1097, 759] on button "Loka" at bounding box center [1062, 752] width 677 height 49
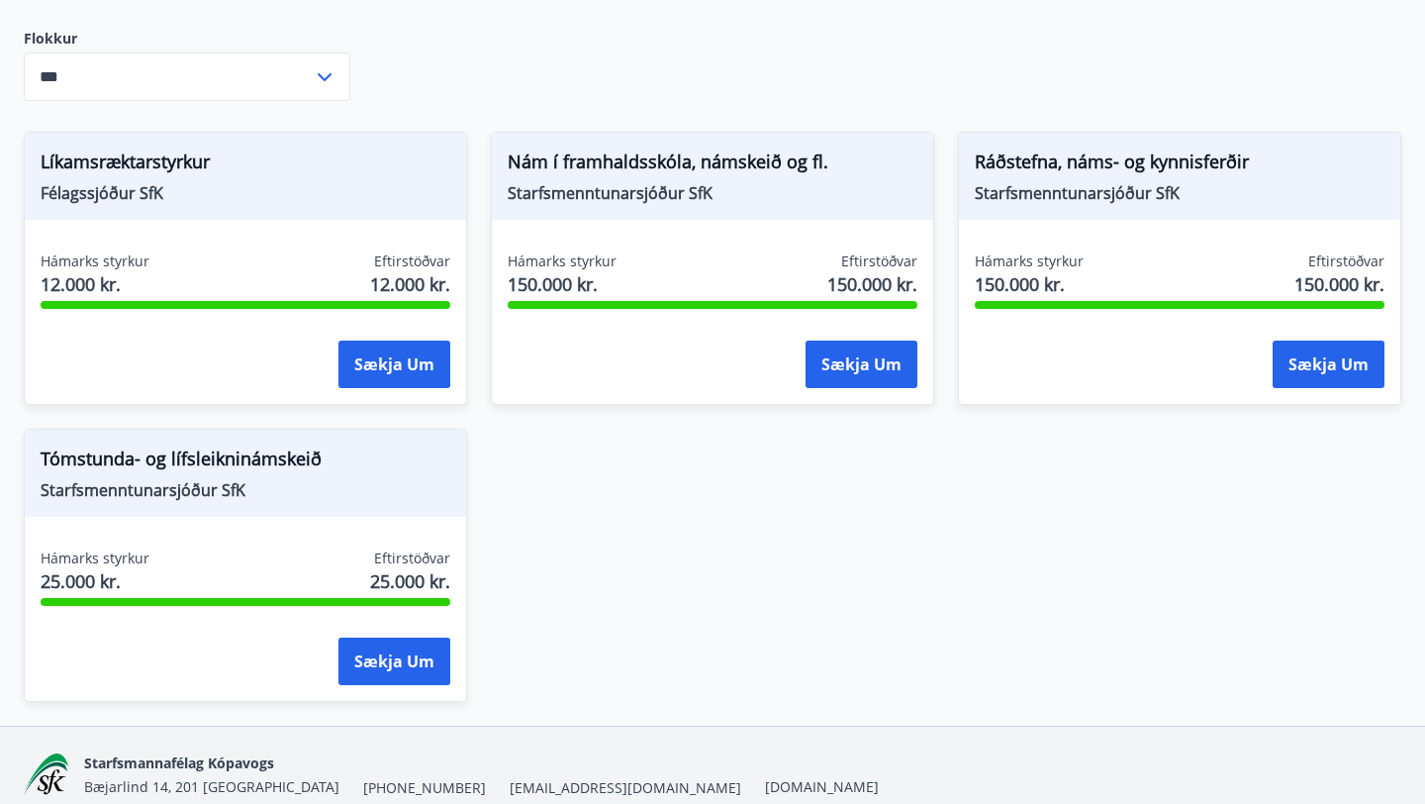
scroll to position [308, 0]
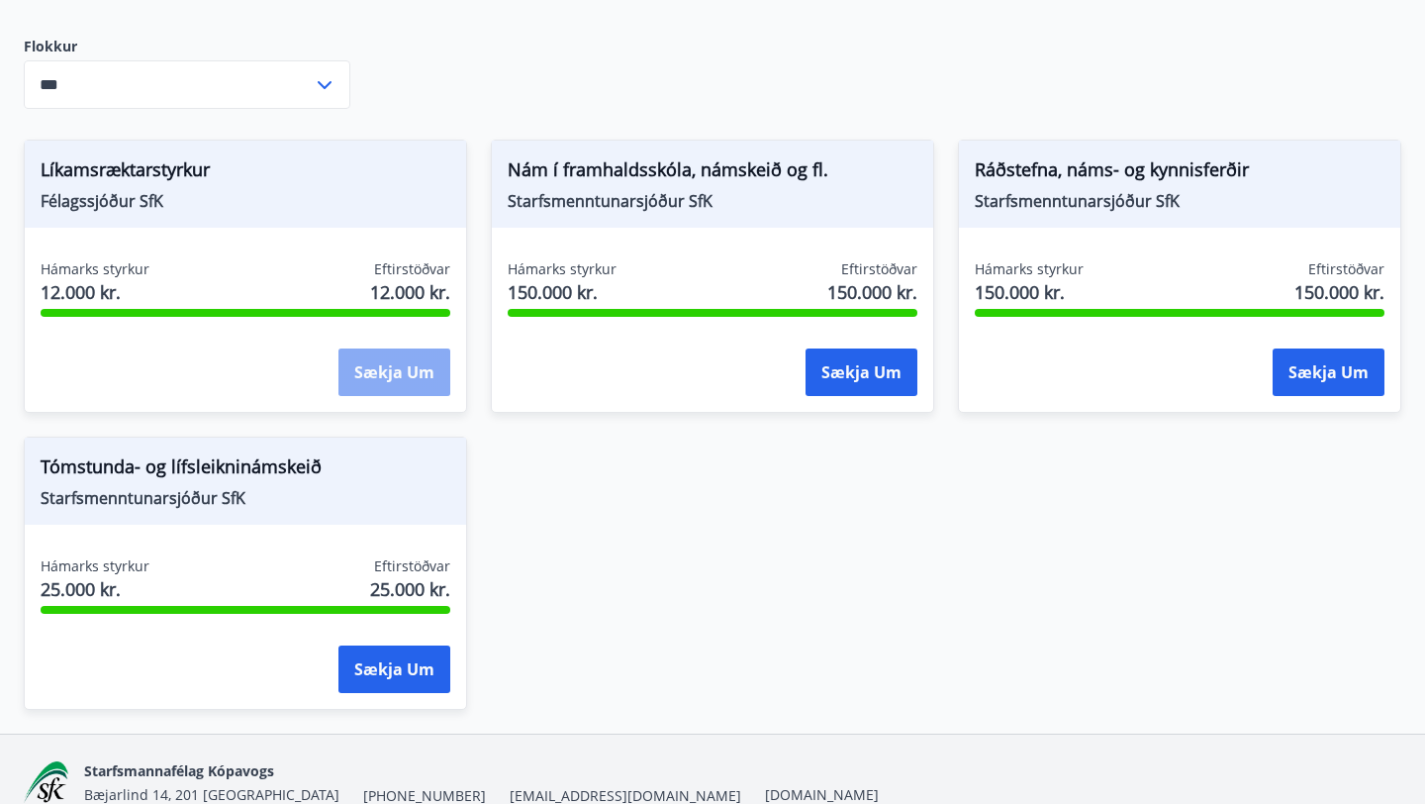
click at [391, 382] on button "Sækja um" at bounding box center [394, 371] width 112 height 47
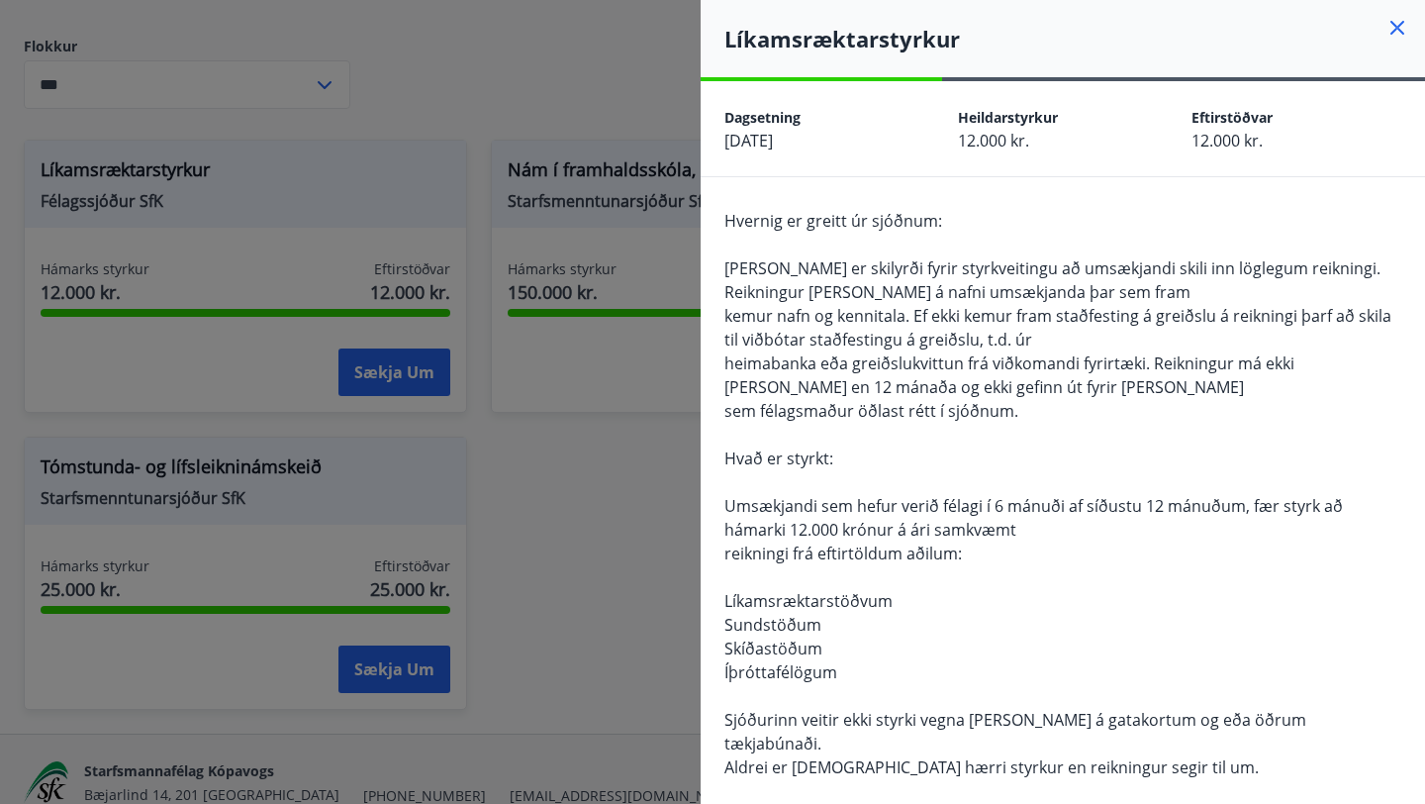
click at [1011, 145] on span "12.000 kr." at bounding box center [993, 141] width 71 height 22
click at [947, 280] on span "[PERSON_NAME] er skilyrði fyrir styrkveitingu að umsækjandi skili inn löglegum …" at bounding box center [1052, 280] width 656 height 46
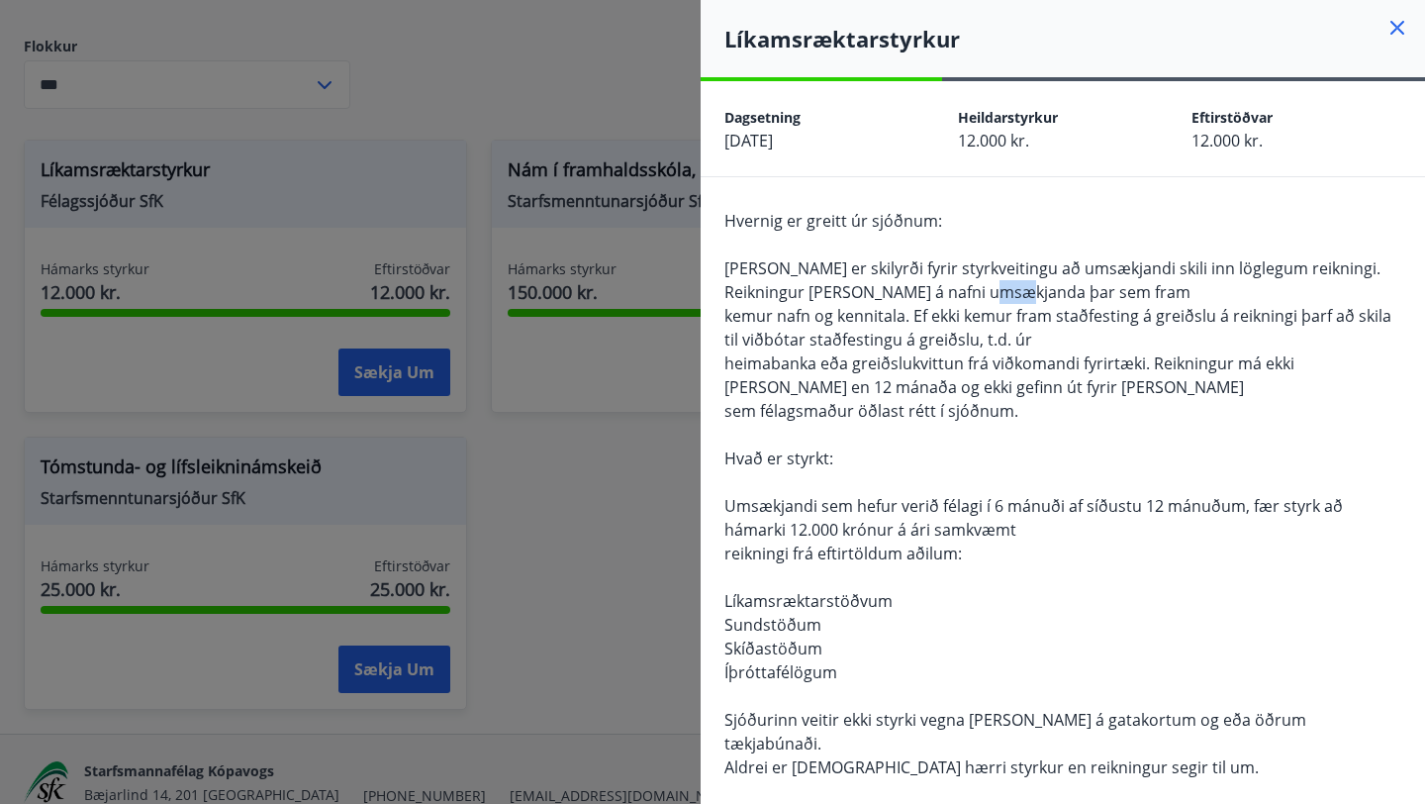
click at [947, 280] on span "[PERSON_NAME] er skilyrði fyrir styrkveitingu að umsækjandi skili inn löglegum …" at bounding box center [1052, 280] width 656 height 46
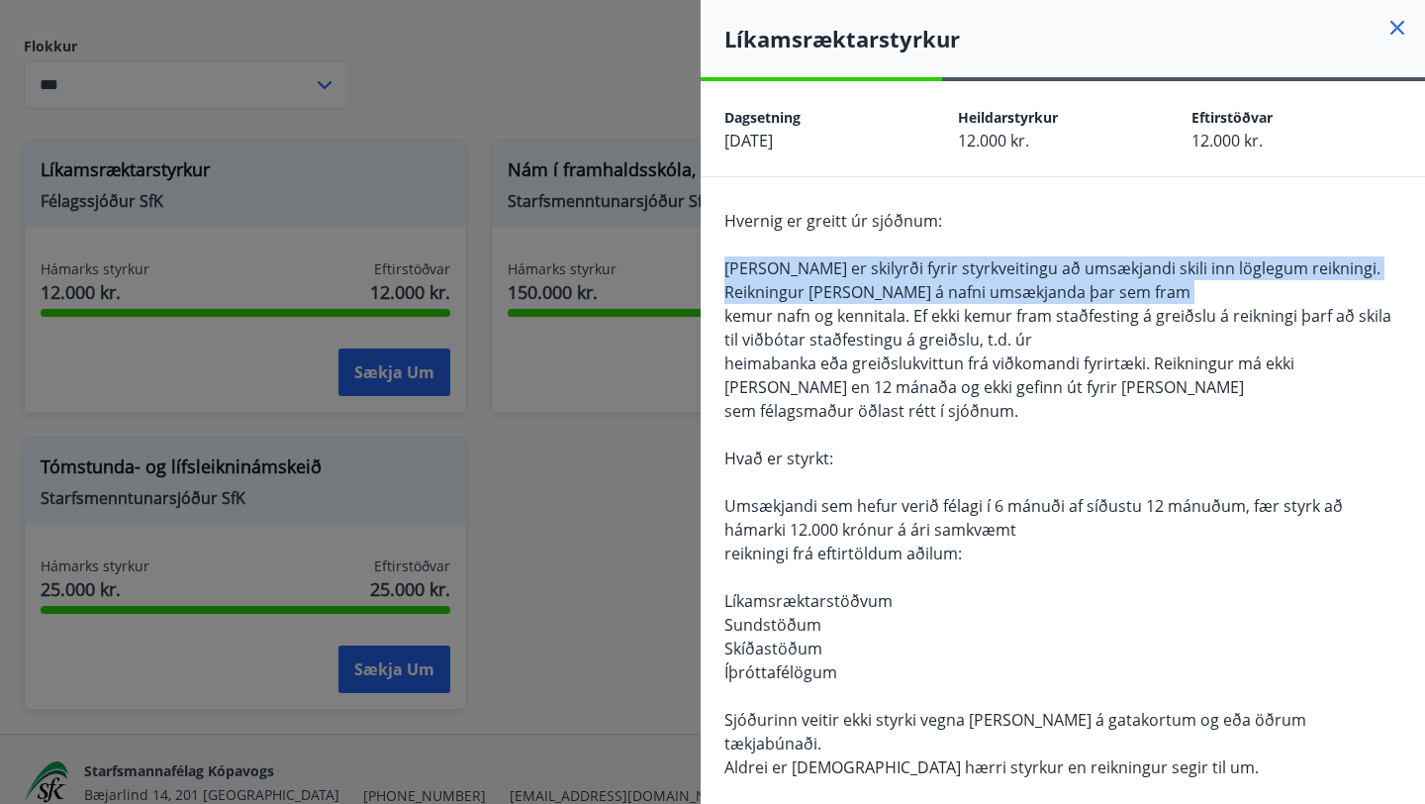
click at [947, 280] on span "[PERSON_NAME] er skilyrði fyrir styrkveitingu að umsækjandi skili inn löglegum …" at bounding box center [1052, 280] width 656 height 46
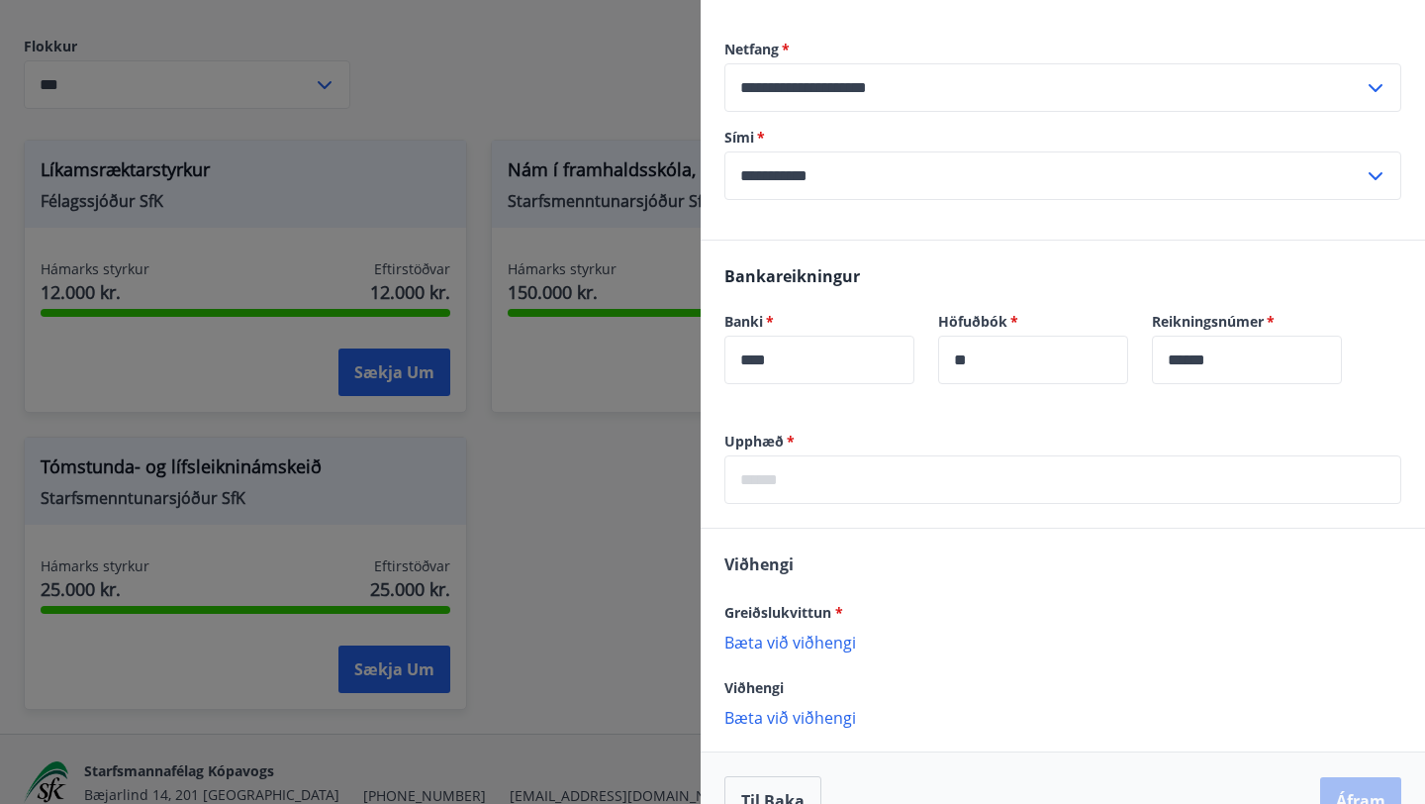
scroll to position [824, 0]
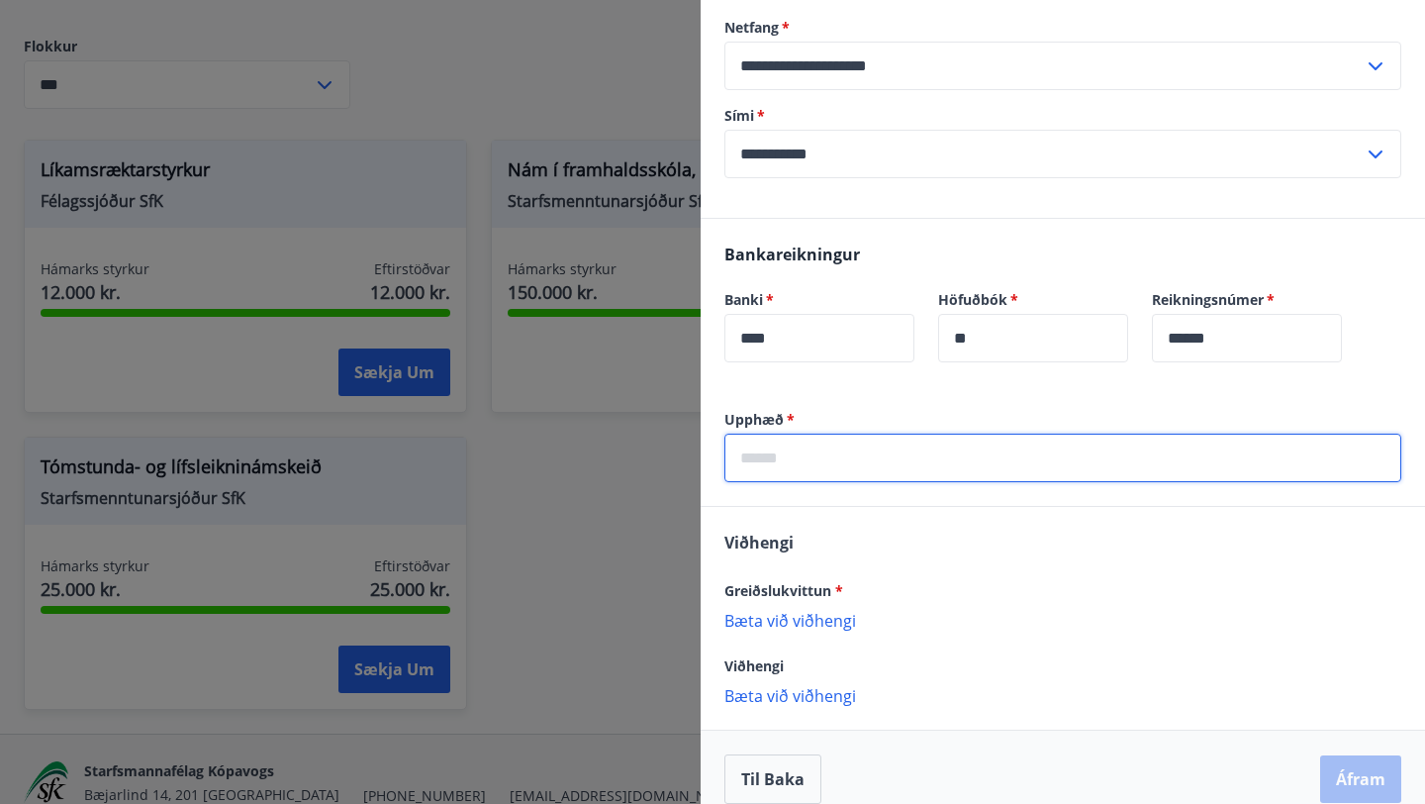
click at [828, 433] on input "text" at bounding box center [1062, 457] width 677 height 48
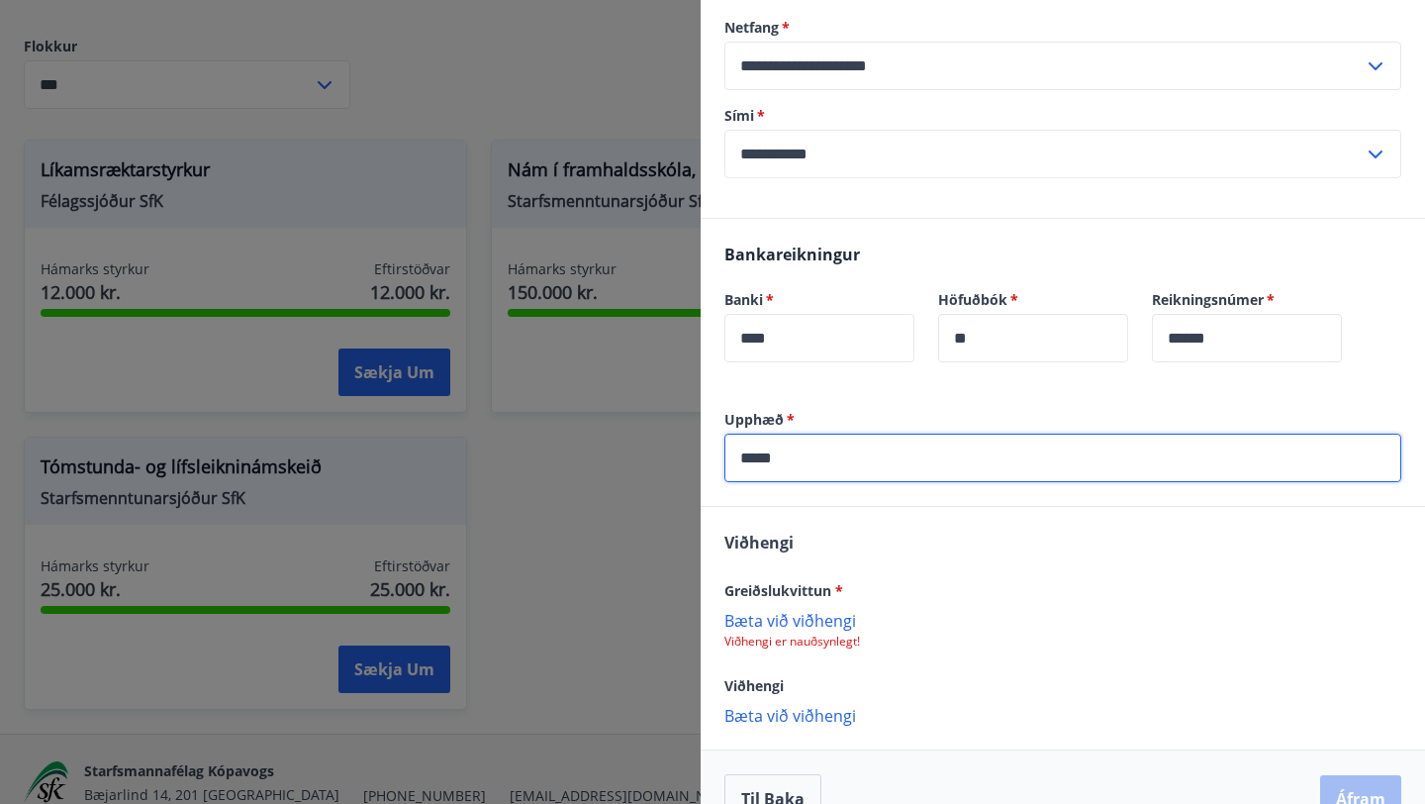
type input "*****"
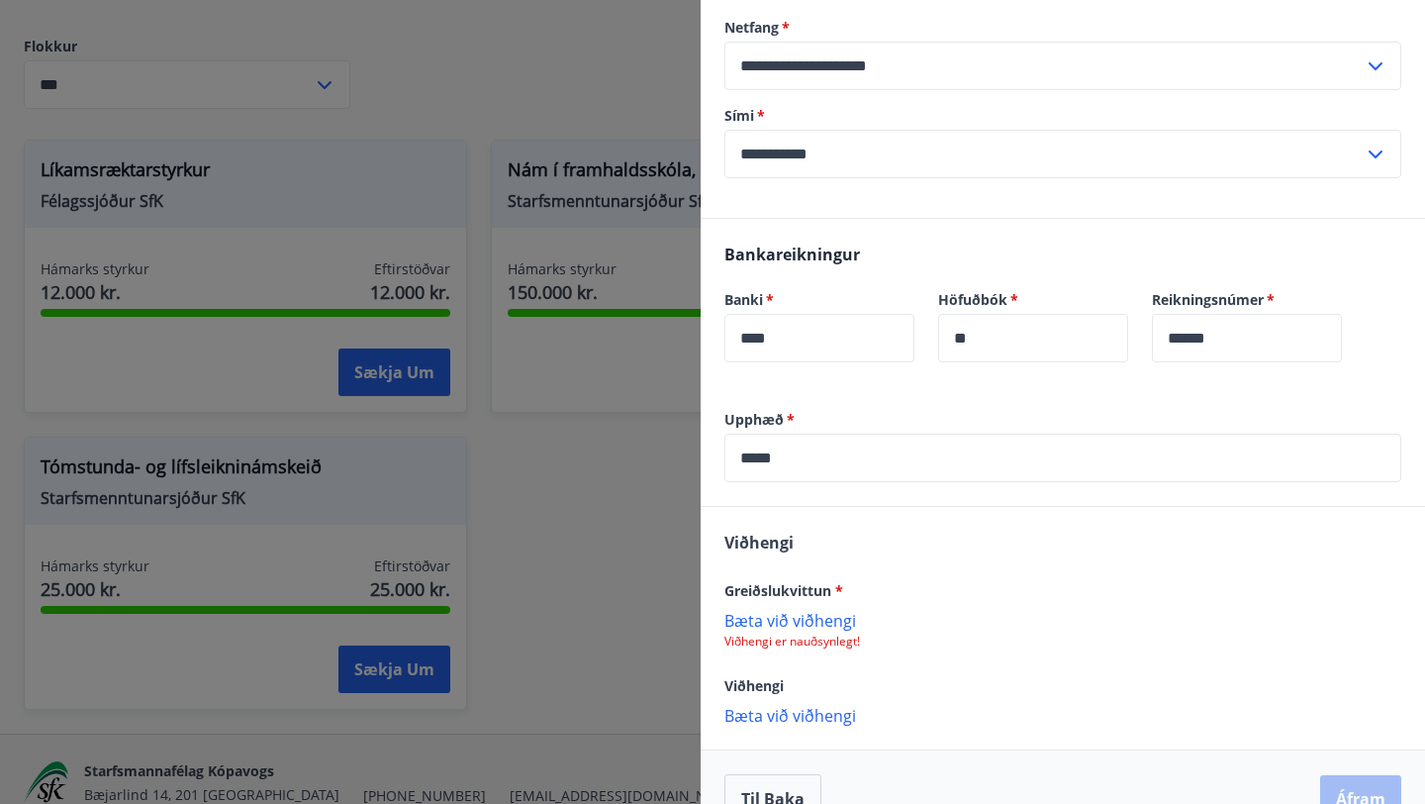
click at [818, 610] on p "Bæta við viðhengi" at bounding box center [1062, 620] width 677 height 20
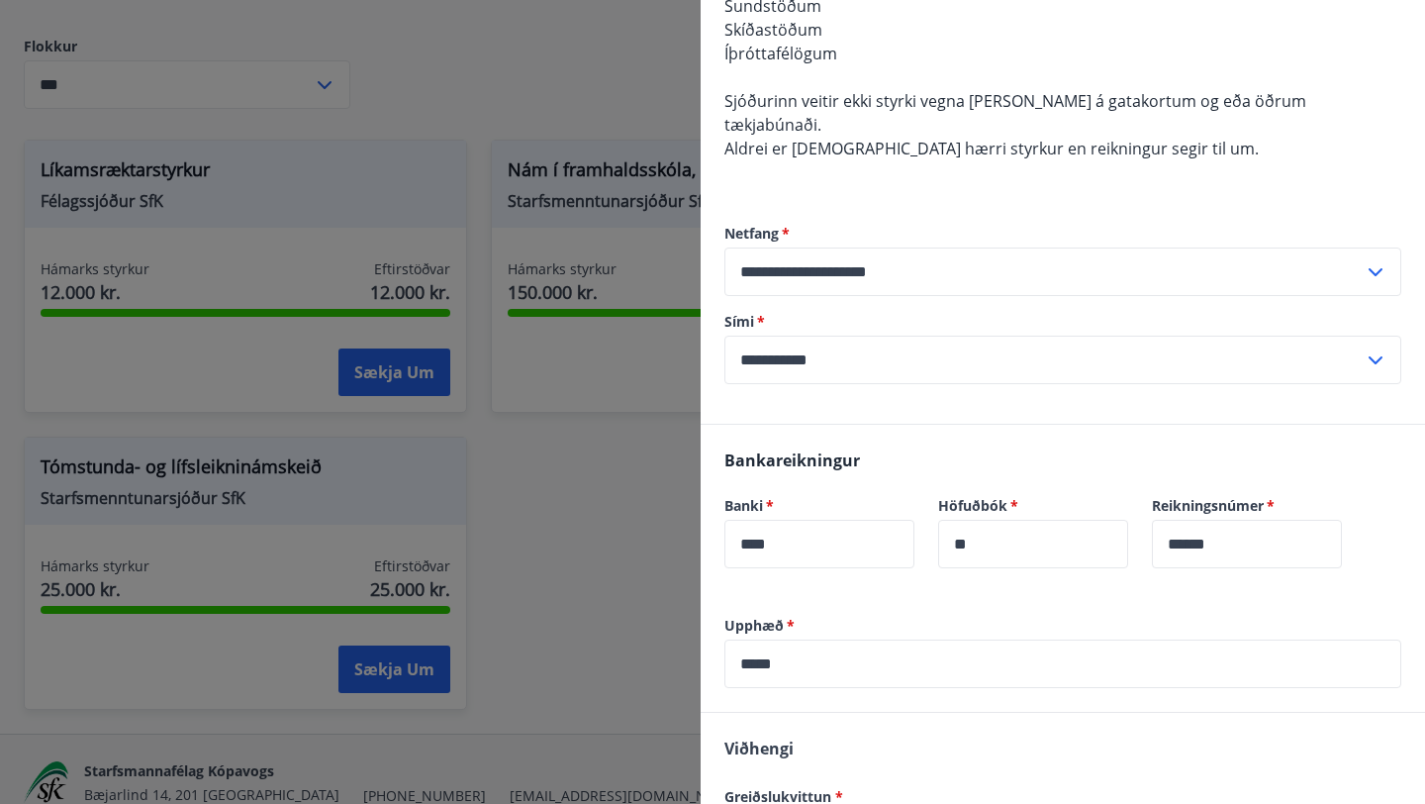
scroll to position [846, 0]
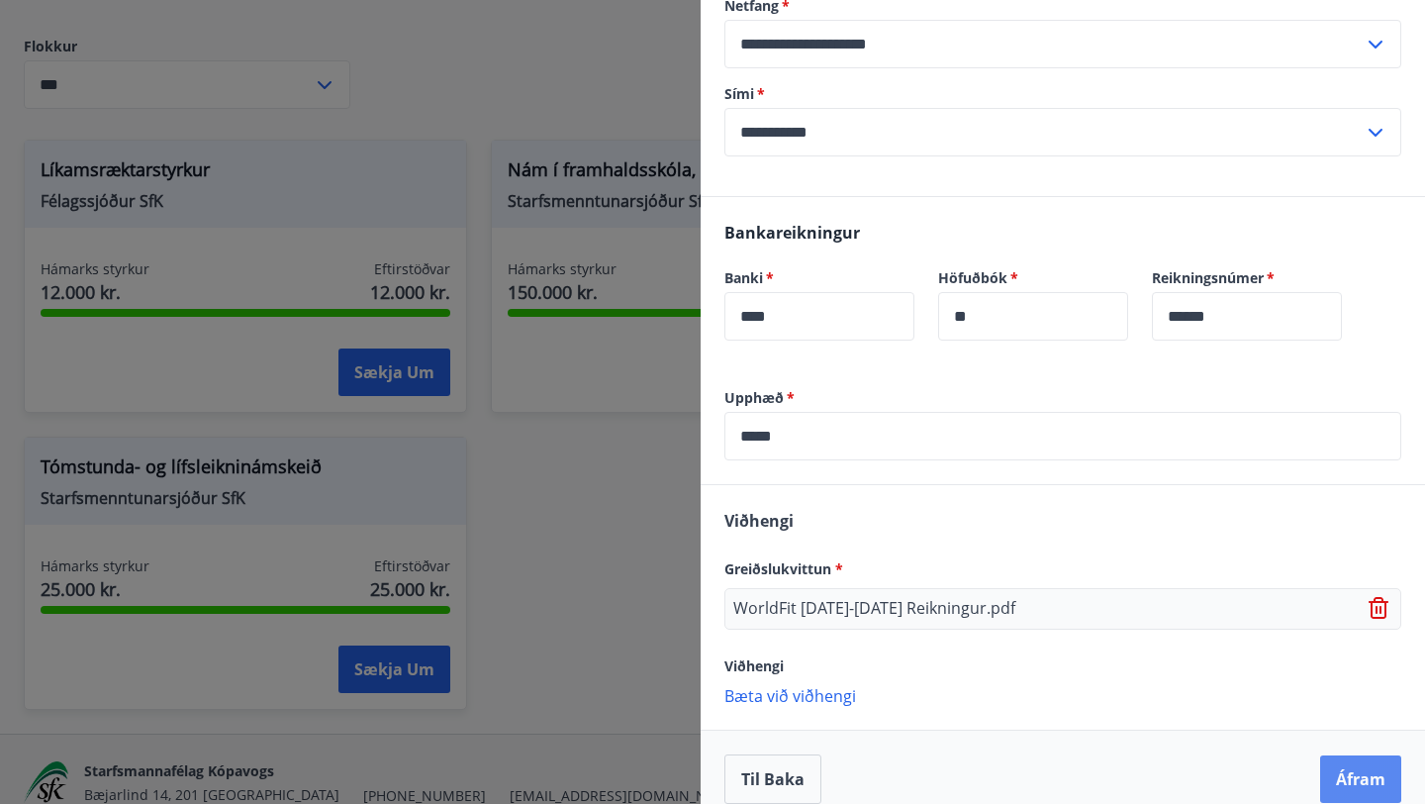
click at [1347, 756] on button "Áfram" at bounding box center [1360, 778] width 81 height 47
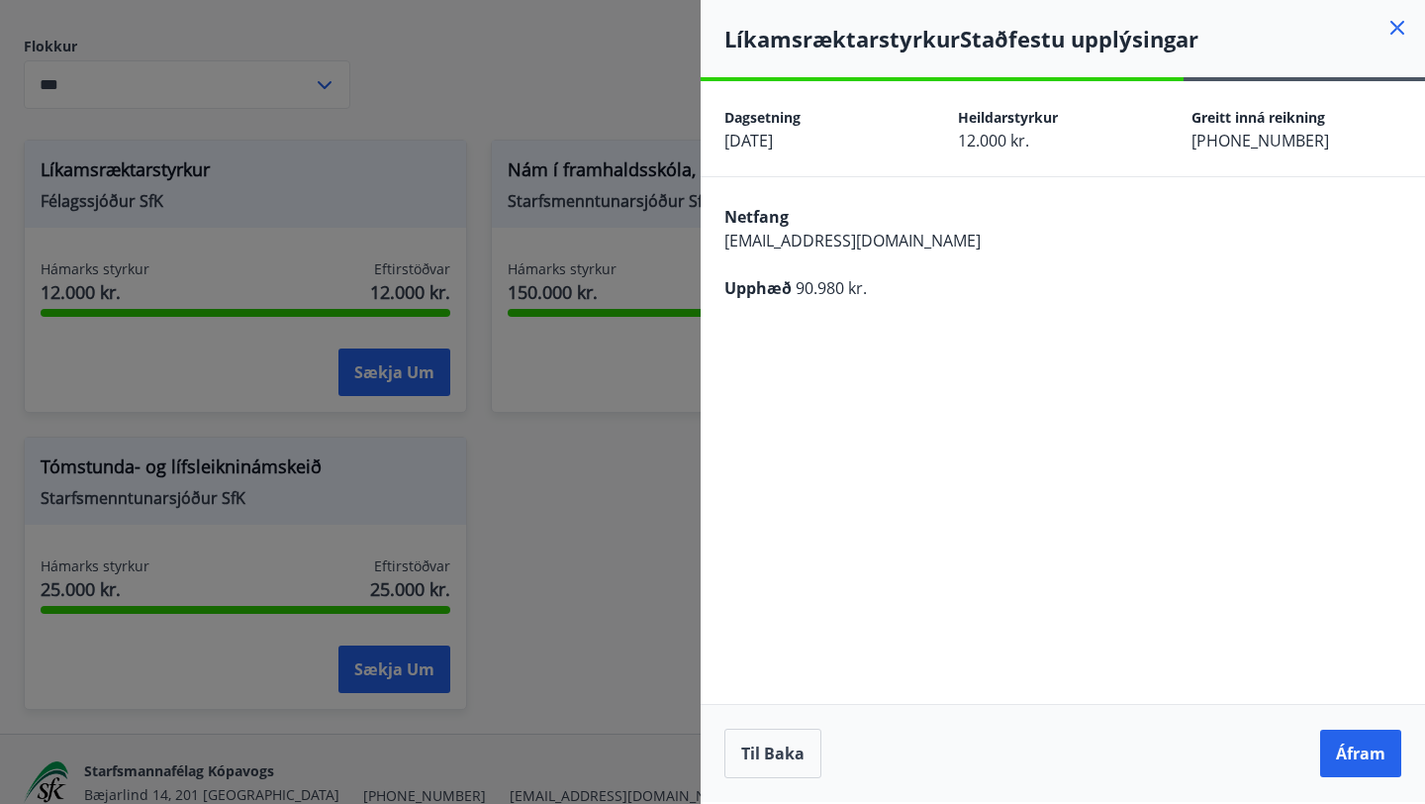
scroll to position [0, 0]
click at [1349, 757] on button "Áfram" at bounding box center [1360, 752] width 81 height 47
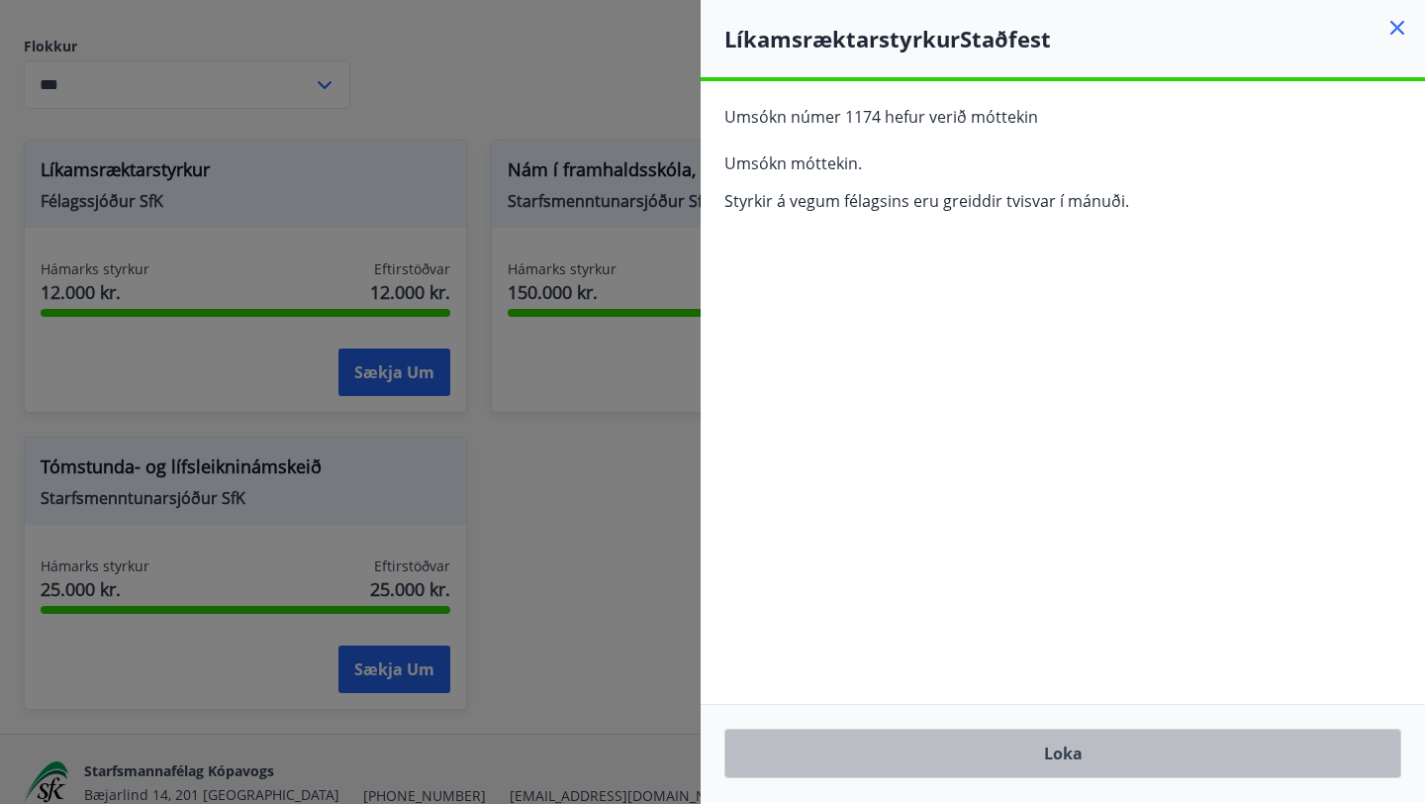
click at [992, 752] on button "Loka" at bounding box center [1062, 752] width 677 height 49
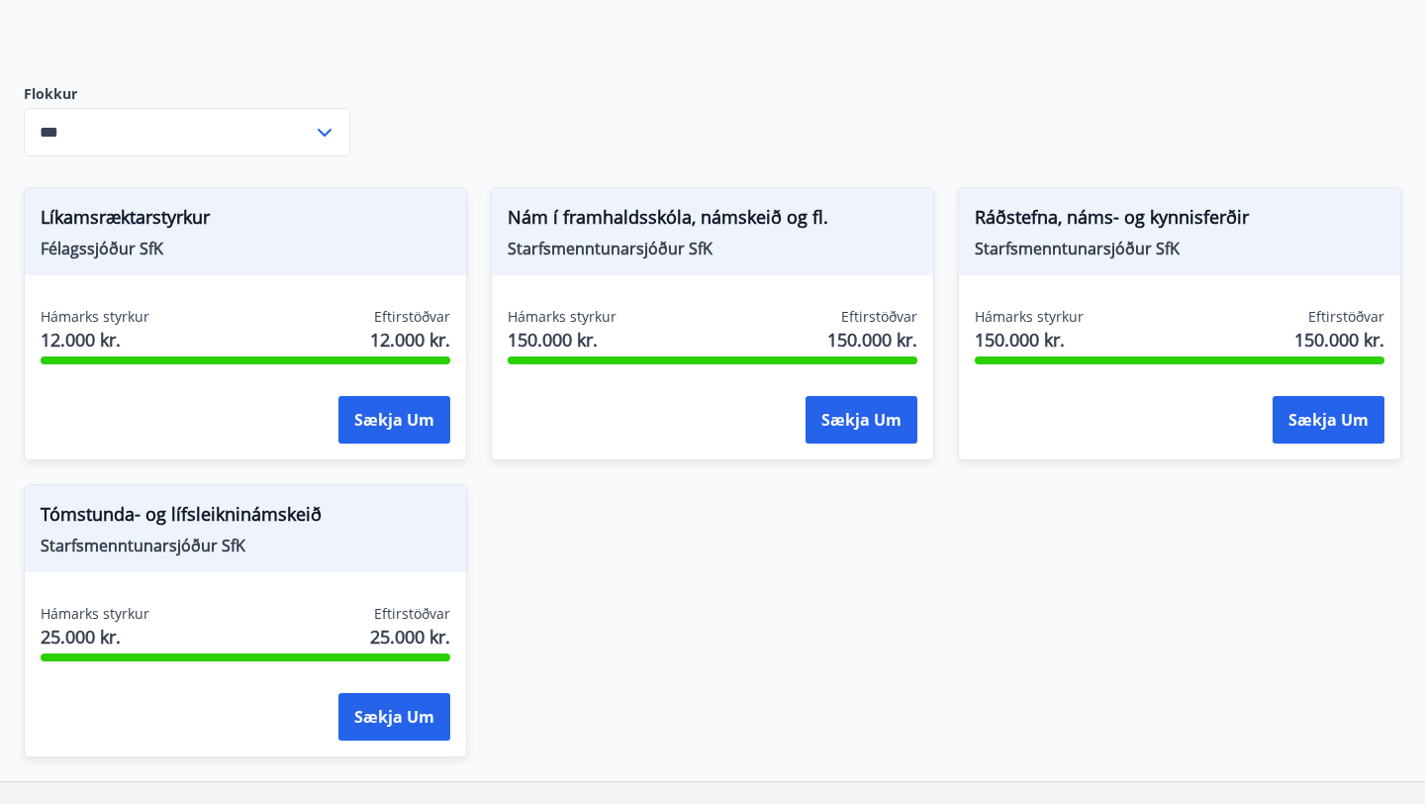
scroll to position [263, 0]
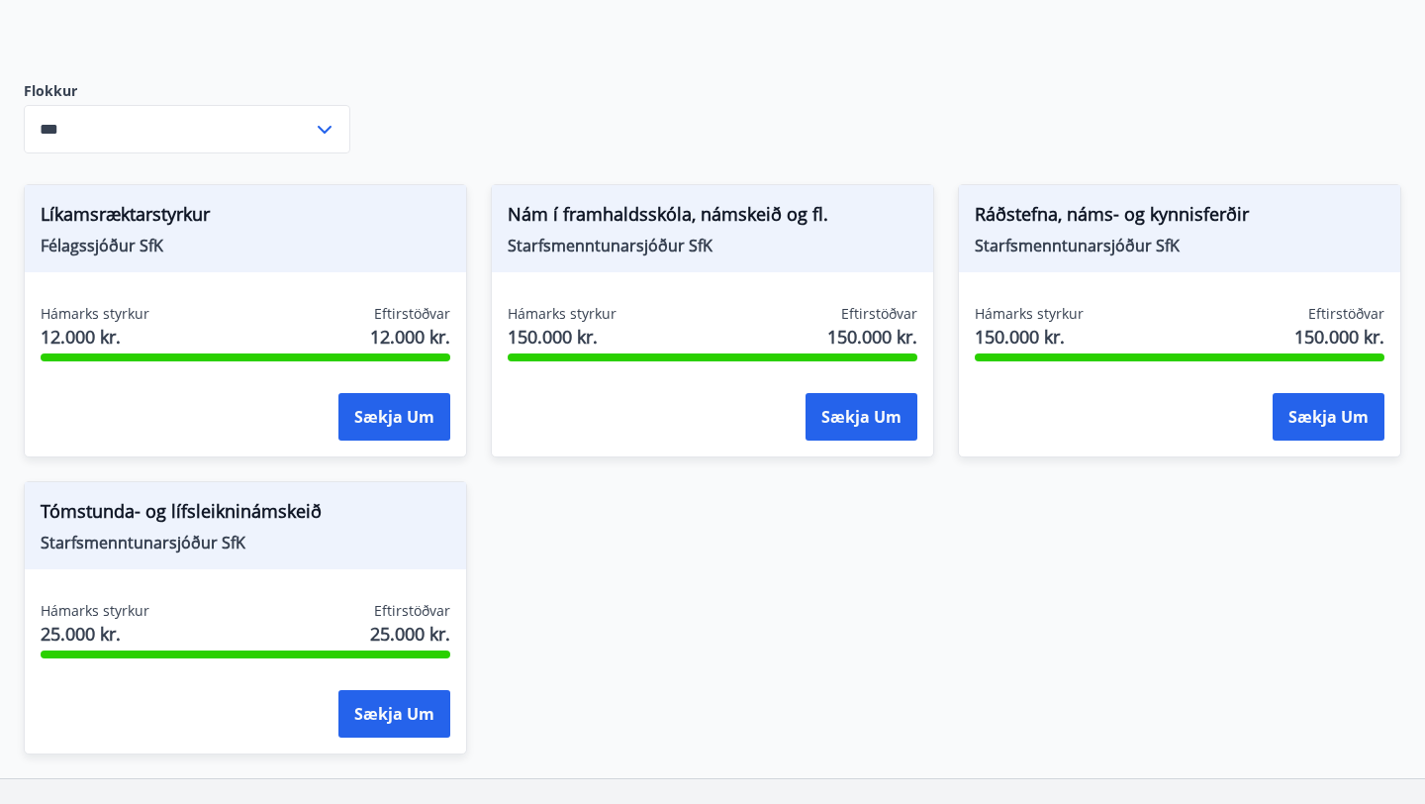
click at [714, 669] on div "Líkamsræktarstyrkur Félagssjóður SfK Hámarks styrkur 12.000 kr. Eftirstöðvar 12…" at bounding box center [700, 457] width 1401 height 594
click at [1338, 413] on button "Sækja um" at bounding box center [1329, 416] width 112 height 47
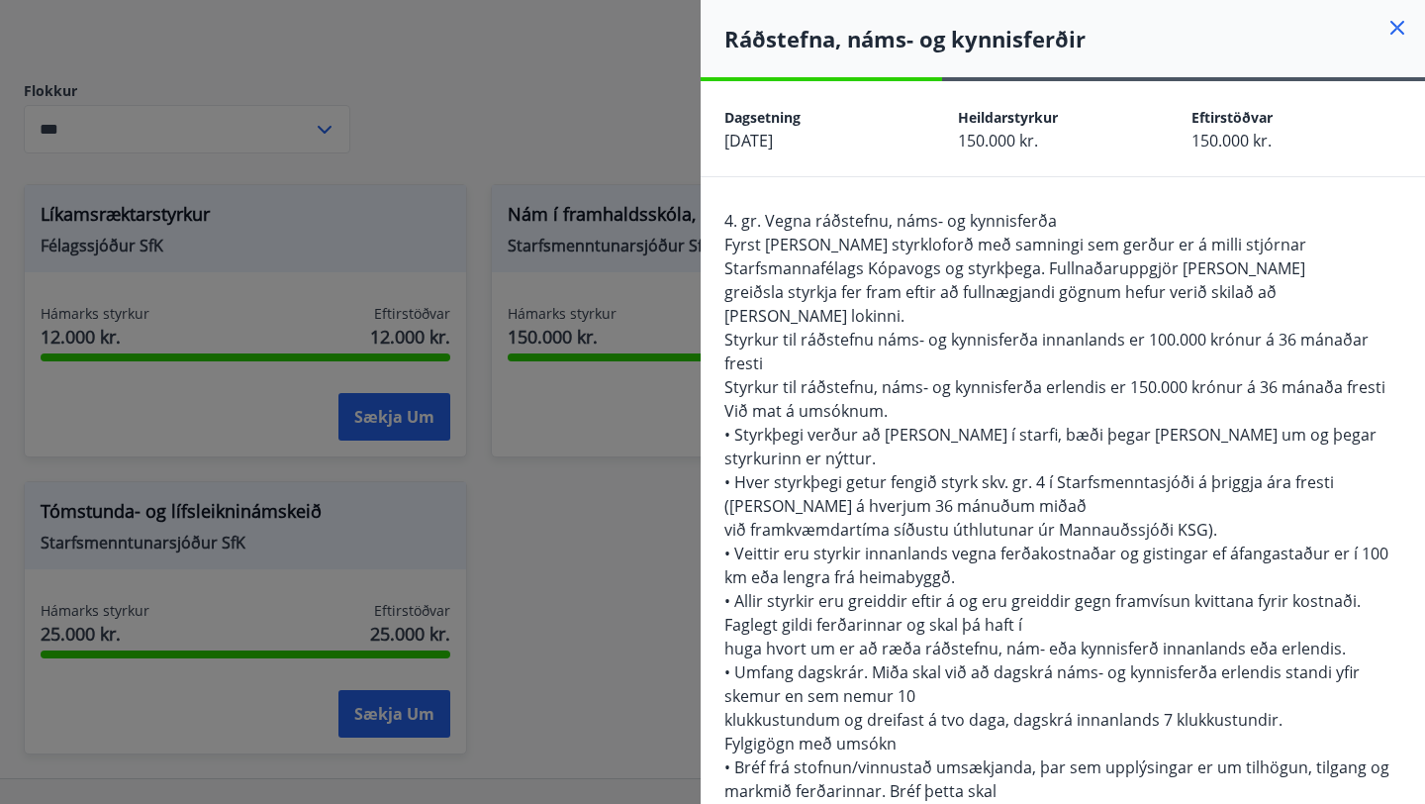
click at [949, 227] on span "4. gr. Vegna ráðstefnu, náms- og kynnisferða" at bounding box center [890, 221] width 332 height 22
click at [922, 253] on span "Fyrst [PERSON_NAME] styrkloforð með samningi sem gerður er á milli stjórnar Sta…" at bounding box center [1015, 257] width 582 height 46
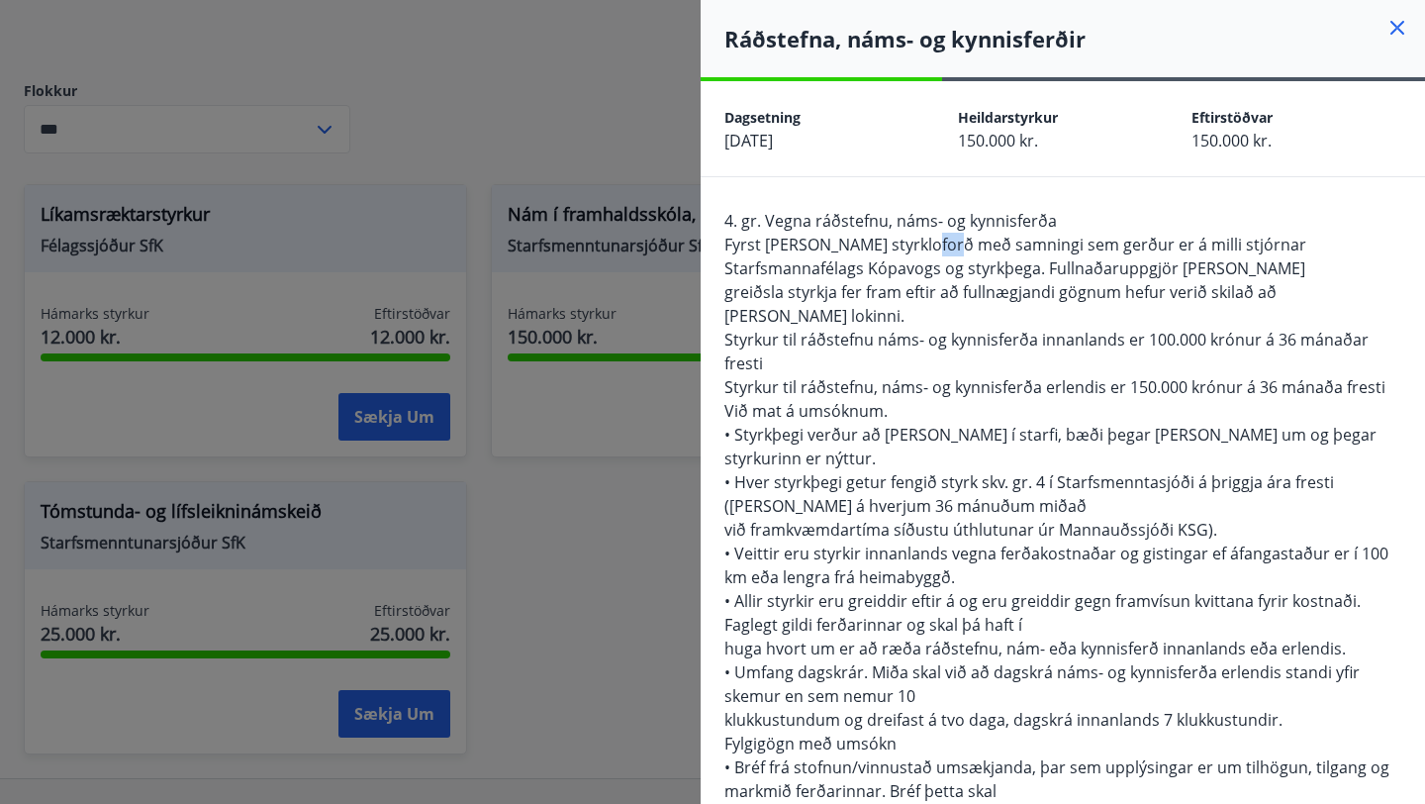
click at [922, 253] on span "Fyrst [PERSON_NAME] styrkloforð með samningi sem gerður er á milli stjórnar Sta…" at bounding box center [1015, 257] width 582 height 46
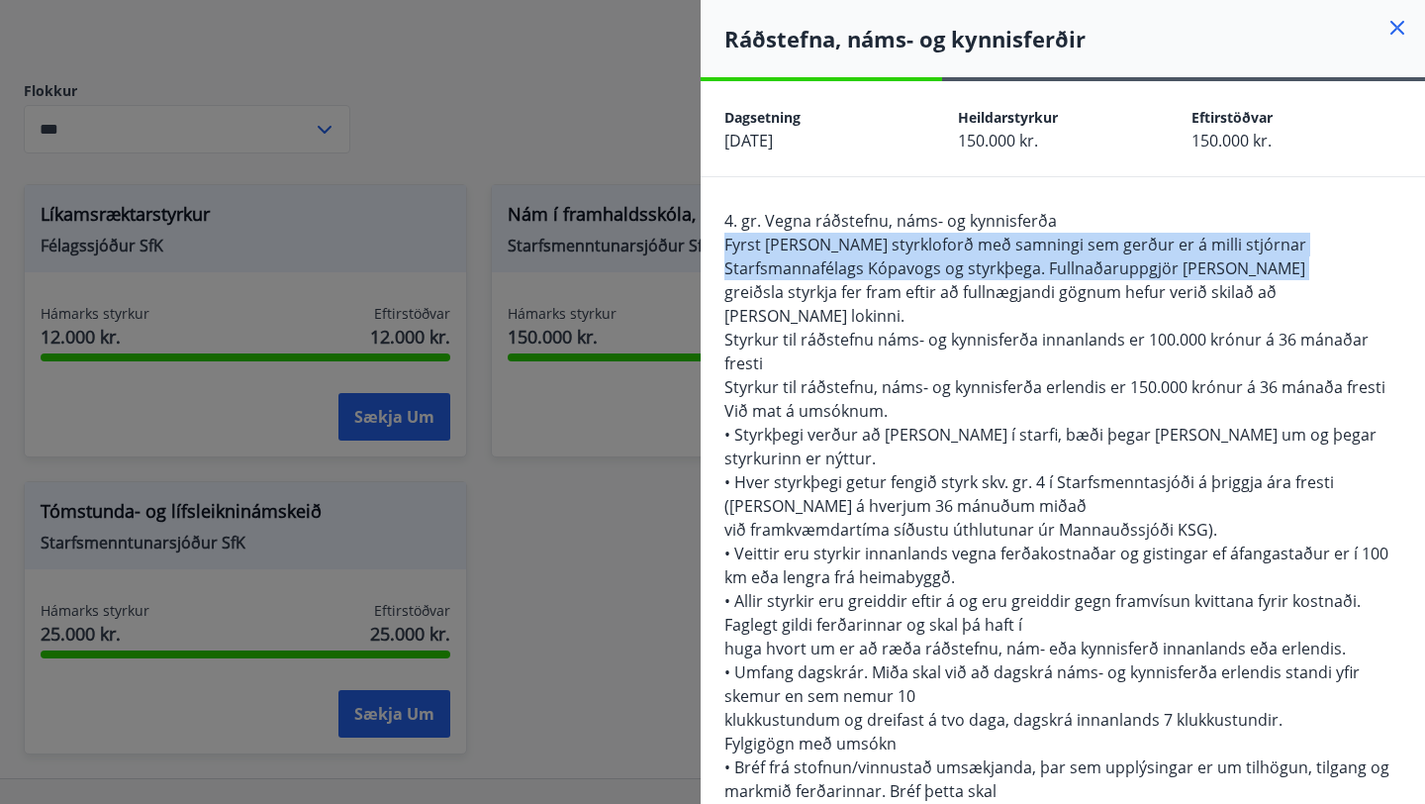
click at [919, 297] on span "greiðsla styrkja fer fram eftir að fullnægjandi gögnum hefur verið skilað að [P…" at bounding box center [1000, 304] width 552 height 46
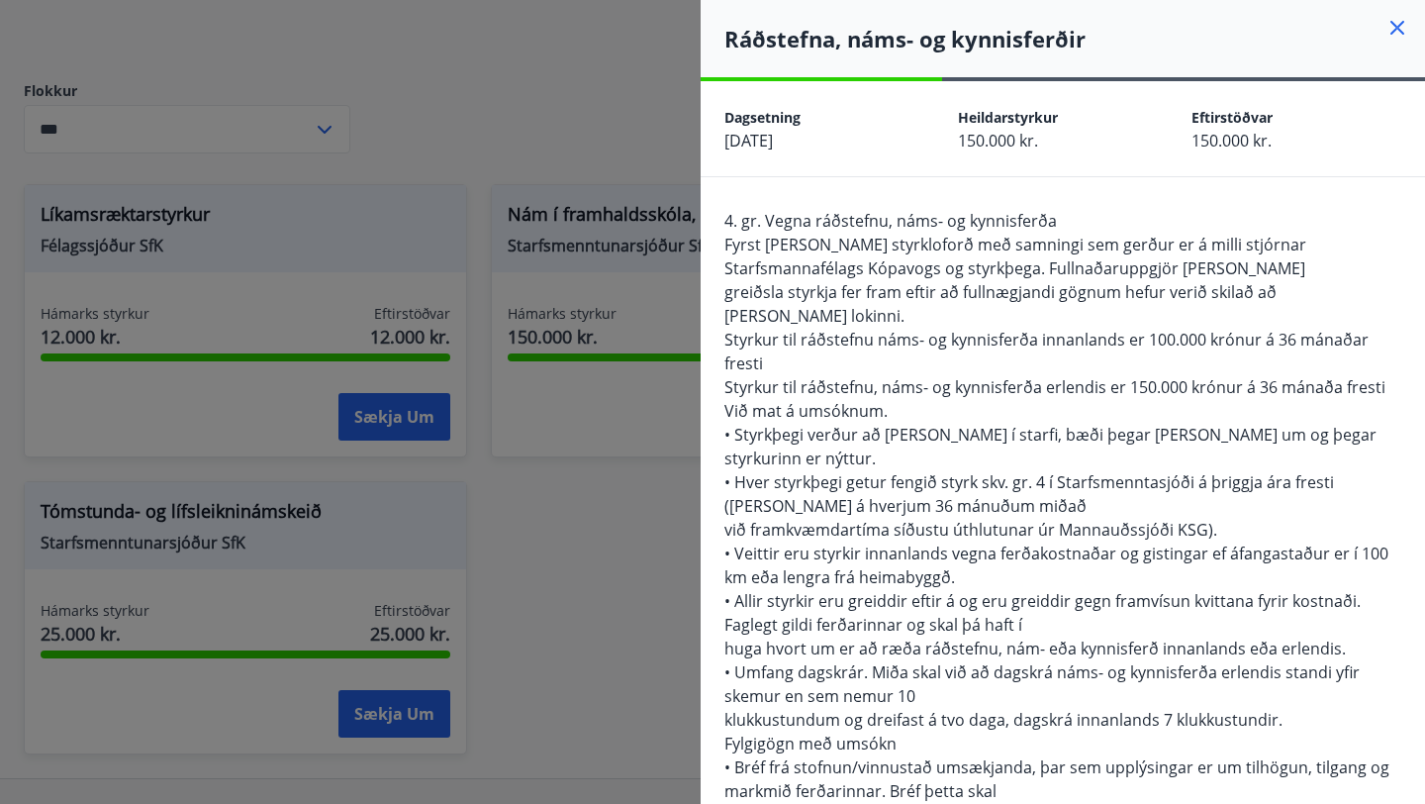
click at [919, 297] on span "greiðsla styrkja fer fram eftir að fullnægjandi gögnum hefur verið skilað að [P…" at bounding box center [1000, 304] width 552 height 46
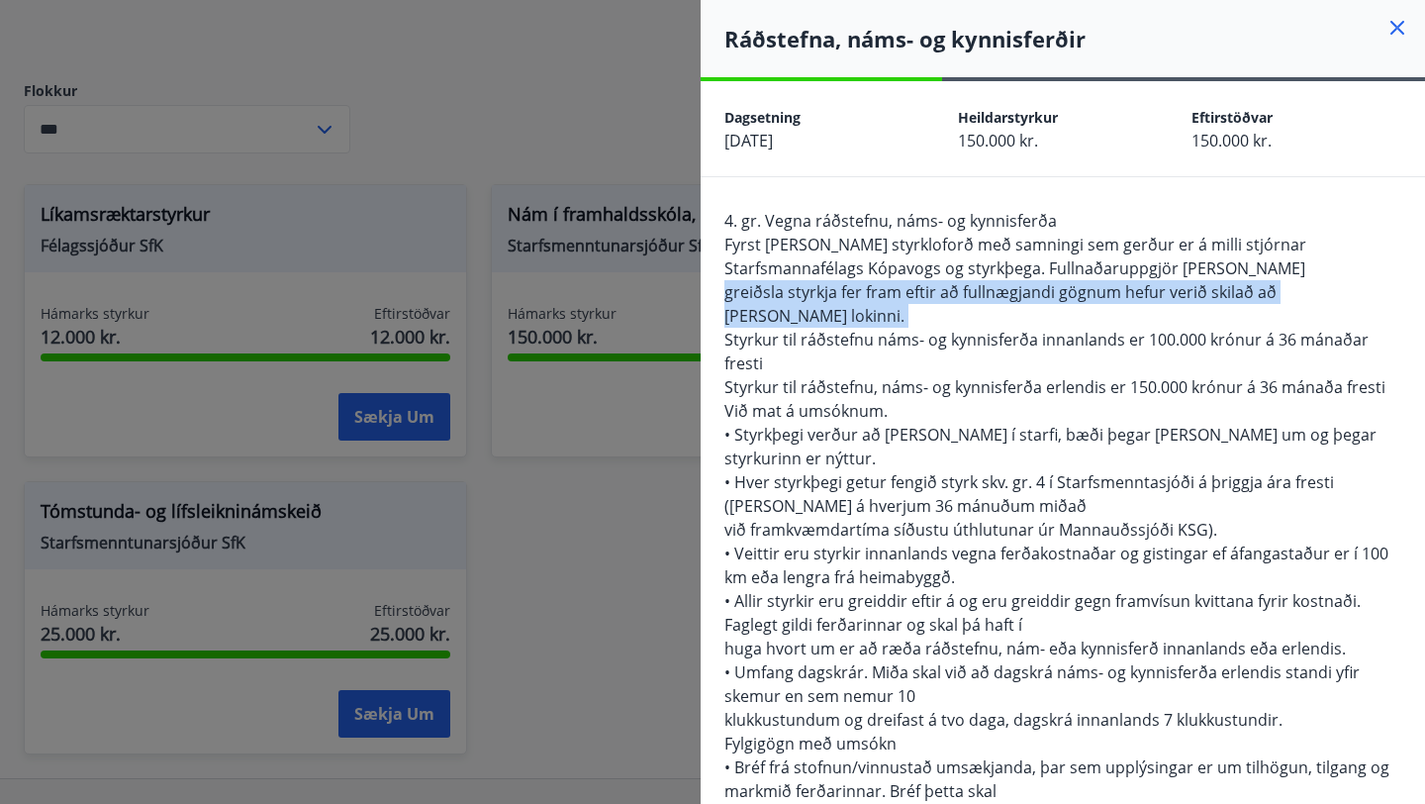
click at [888, 329] on span "Styrkur til ráðstefnu náms- og kynnisferða innanlands er 100.000 krónur á 36 má…" at bounding box center [1046, 352] width 644 height 46
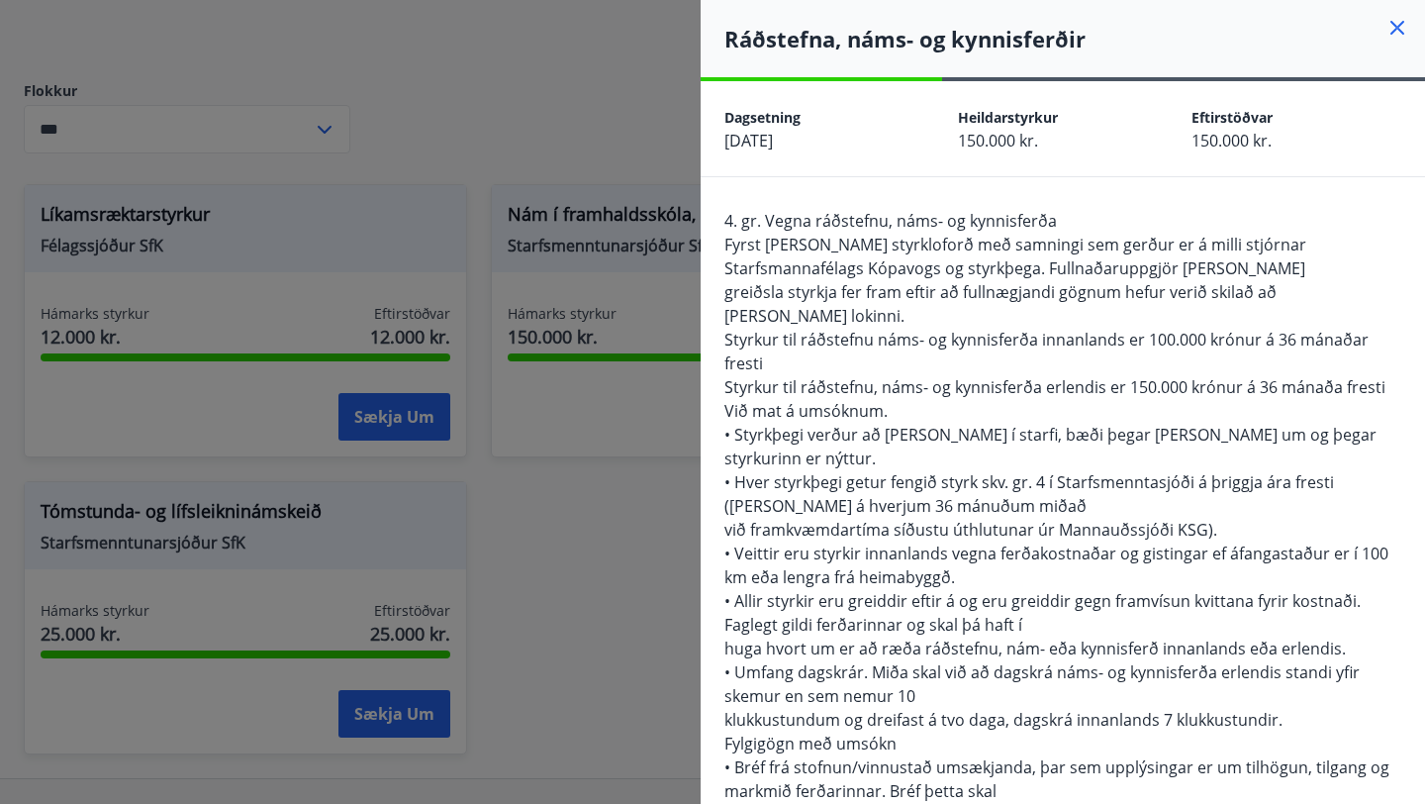
click at [888, 329] on span "Styrkur til ráðstefnu náms- og kynnisferða innanlands er 100.000 krónur á 36 má…" at bounding box center [1046, 352] width 644 height 46
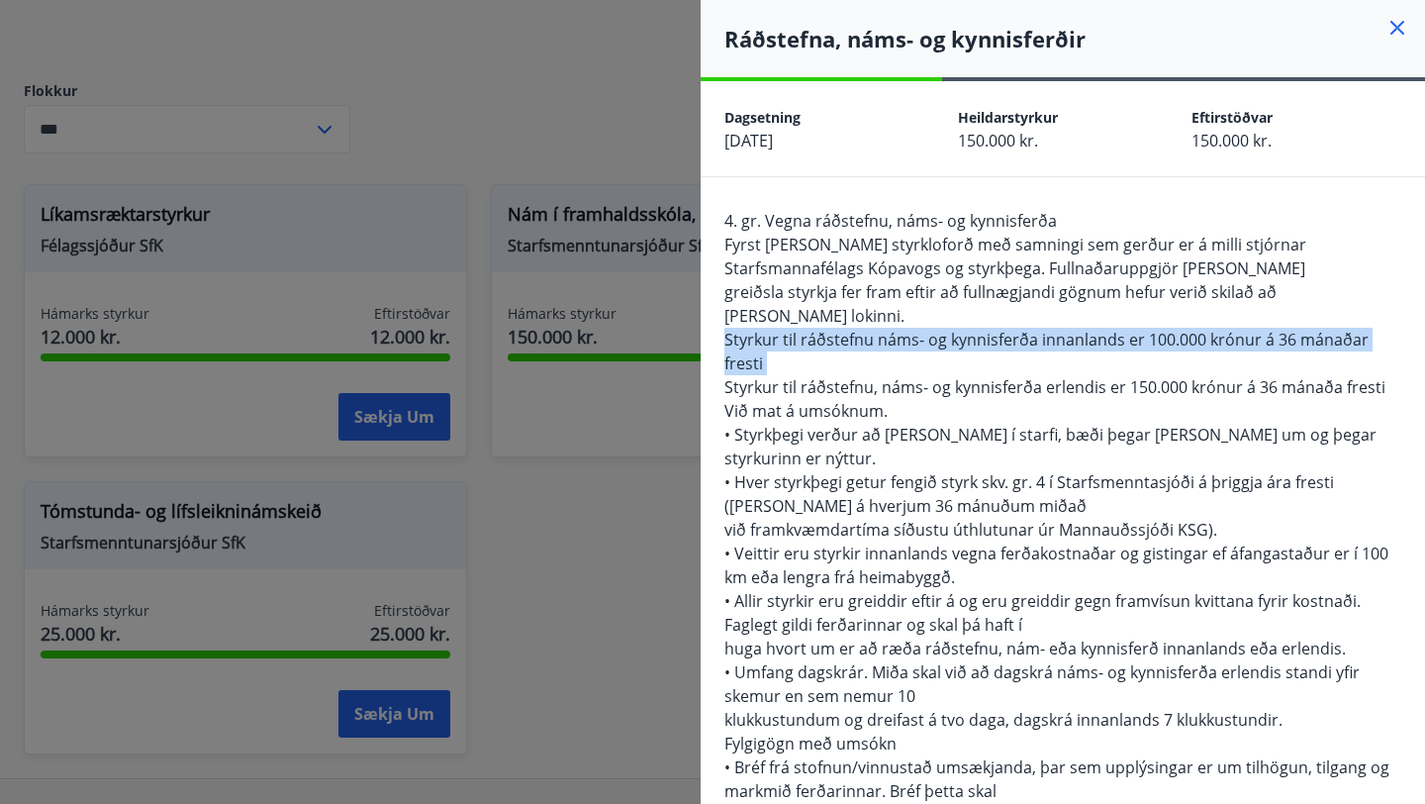
click at [861, 376] on span "Styrkur til ráðstefnu, náms- og kynnisferða erlendis er 150.000 krónur á 36 mán…" at bounding box center [1054, 387] width 661 height 22
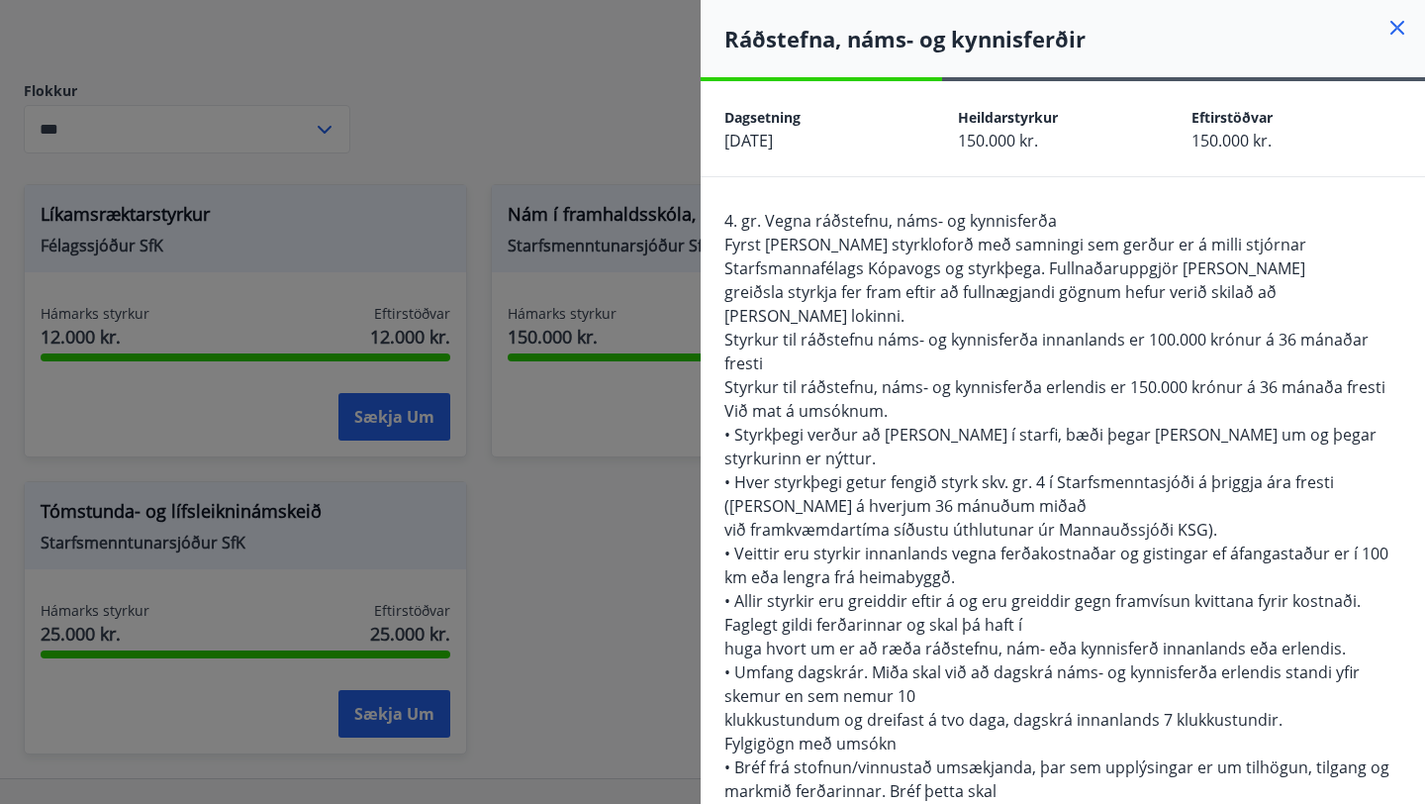
click at [861, 376] on span "Styrkur til ráðstefnu, náms- og kynnisferða erlendis er 150.000 krónur á 36 mán…" at bounding box center [1054, 387] width 661 height 22
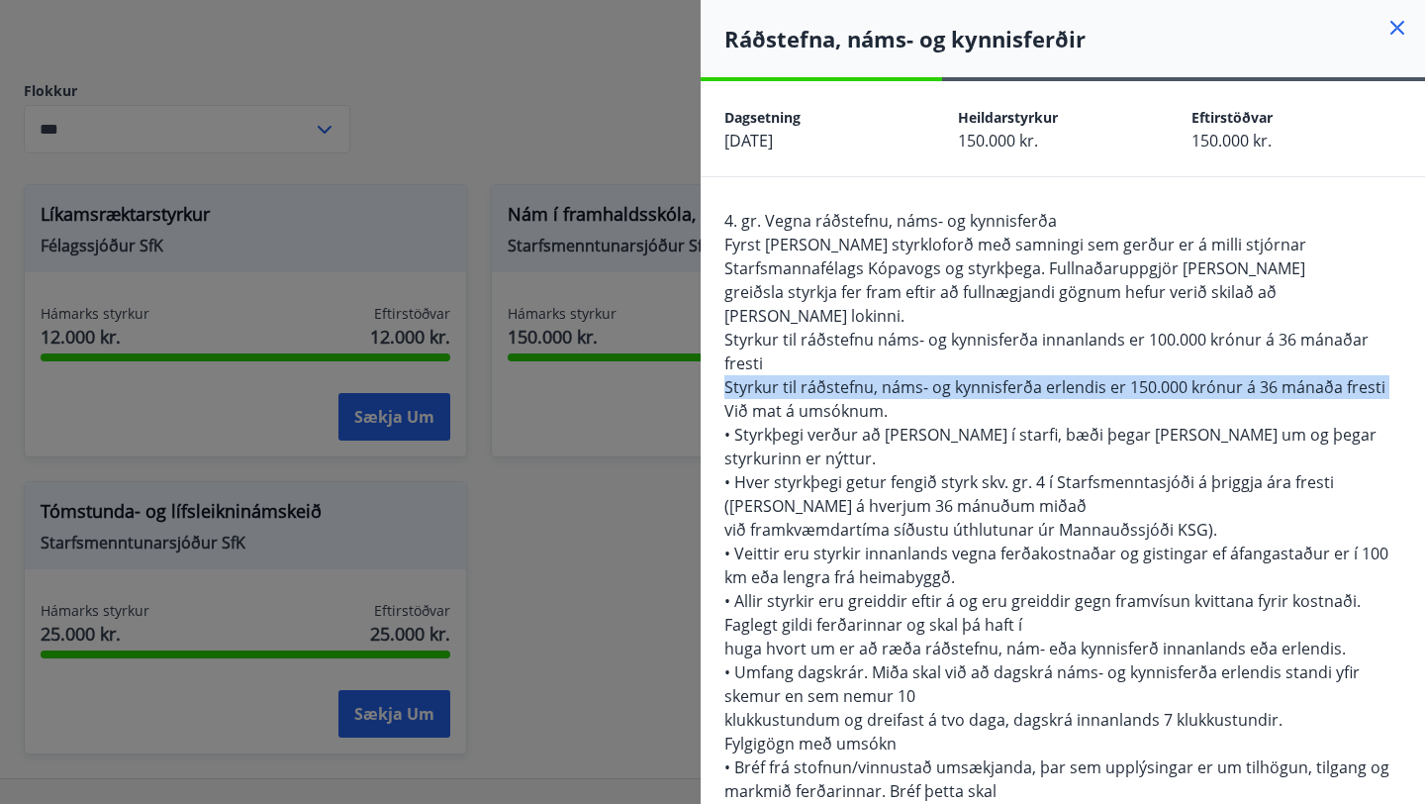
click at [861, 376] on span "Styrkur til ráðstefnu, náms- og kynnisferða erlendis er 150.000 krónur á 36 mán…" at bounding box center [1054, 387] width 661 height 22
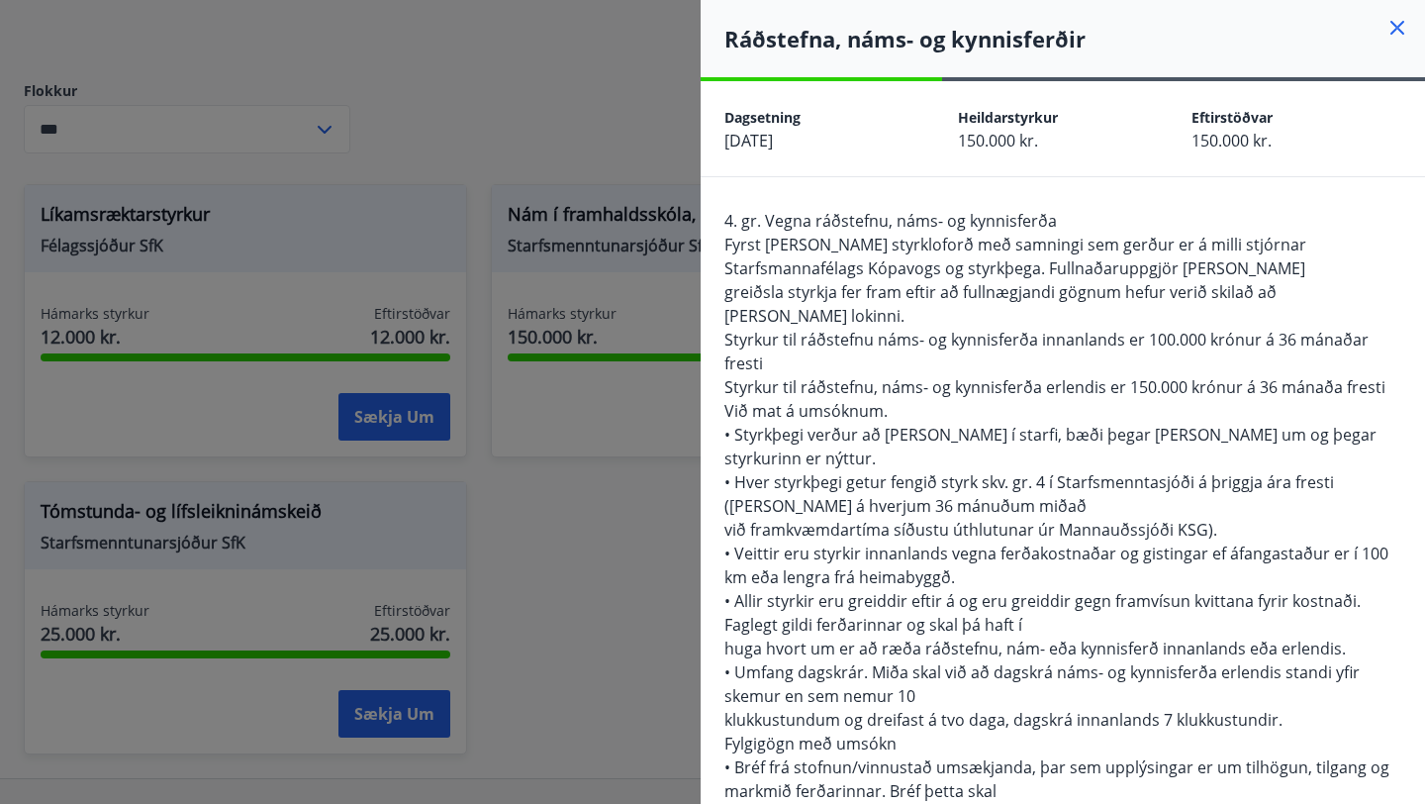
click at [843, 424] on span "• Styrkþegi verður að [PERSON_NAME] í starfi, bæði þegar [PERSON_NAME] um og þe…" at bounding box center [1050, 447] width 652 height 46
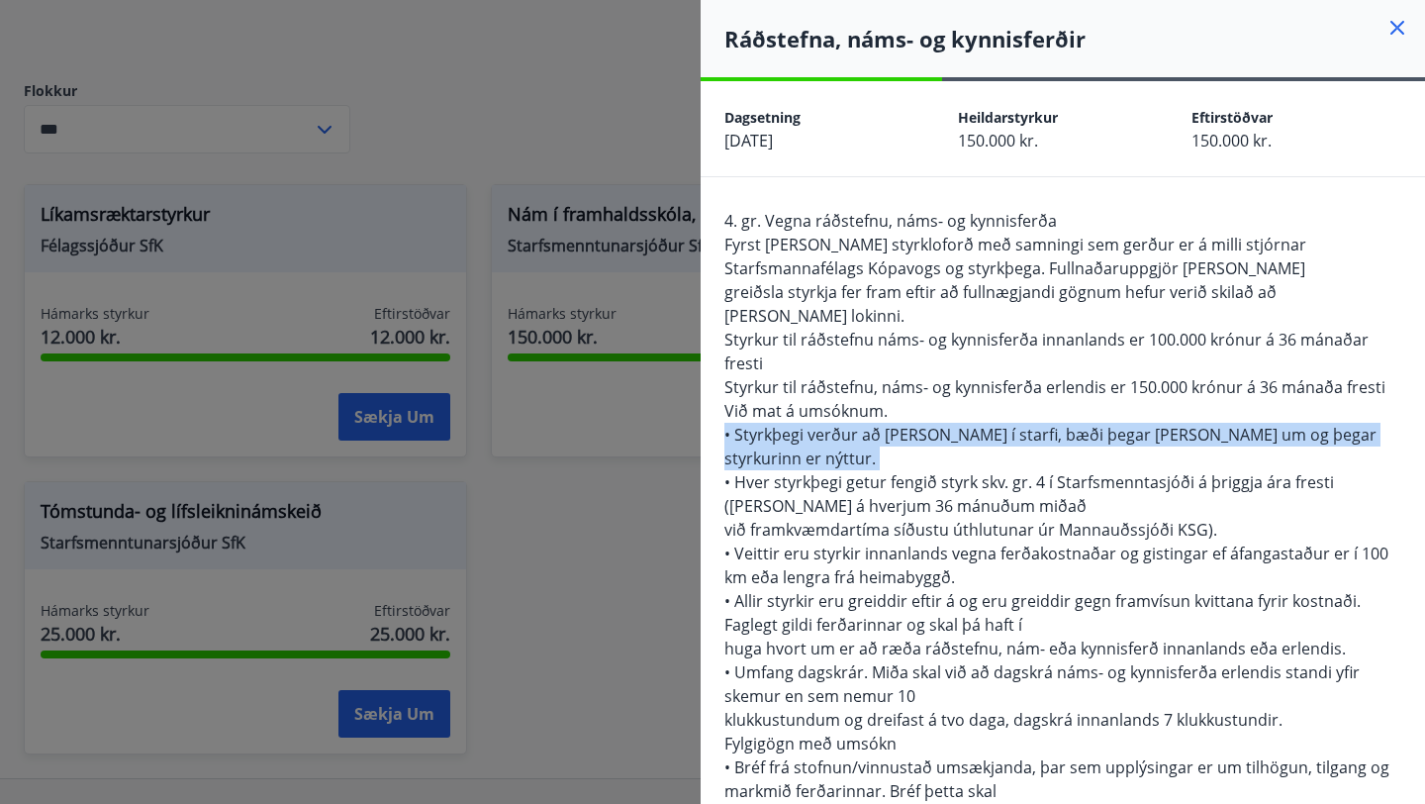
click at [843, 424] on span "• Styrkþegi verður að [PERSON_NAME] í starfi, bæði þegar [PERSON_NAME] um og þe…" at bounding box center [1050, 447] width 652 height 46
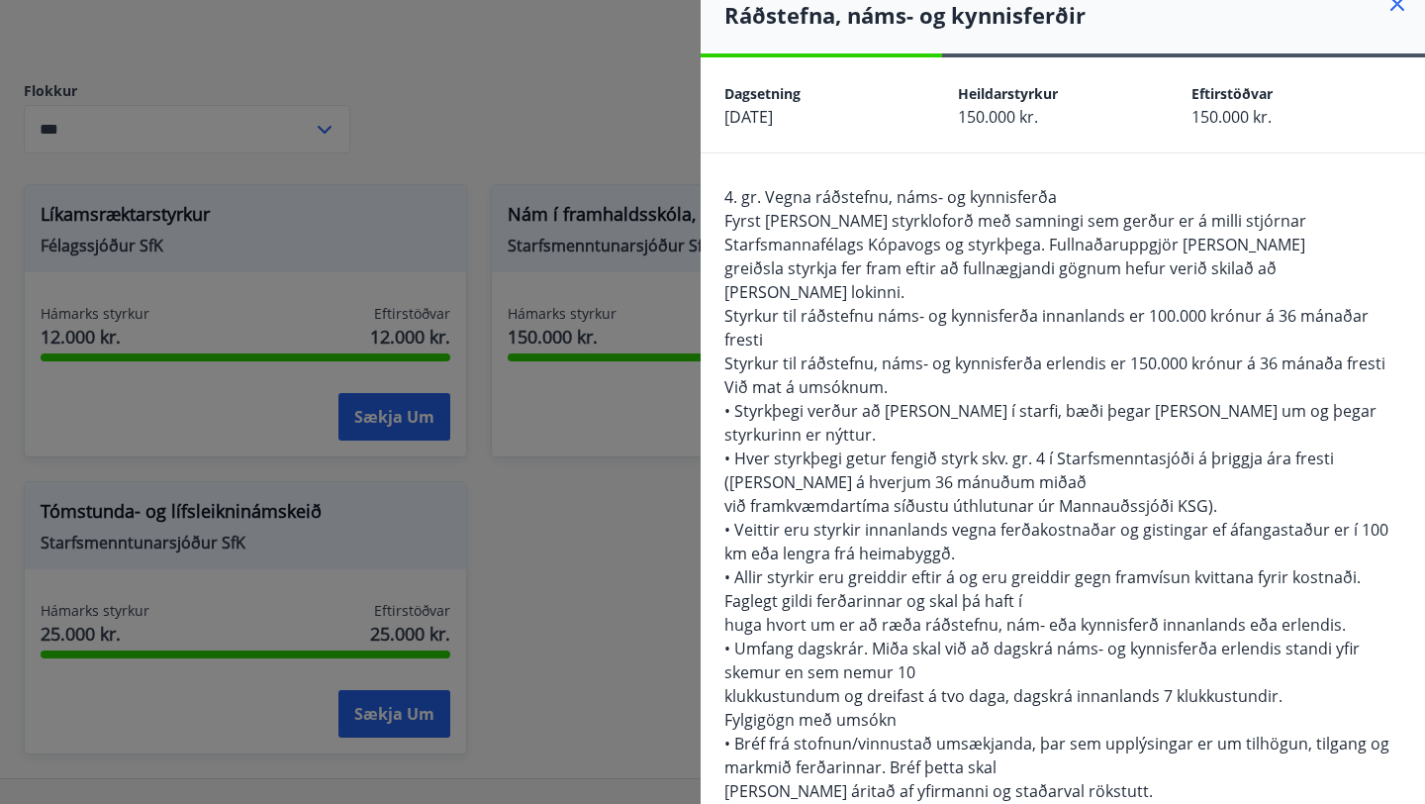
click at [843, 447] on span "• Hver styrkþegi getur fengið styrk skv. gr. 4 í Starfsmenntasjóði á þriggja ár…" at bounding box center [1029, 470] width 610 height 46
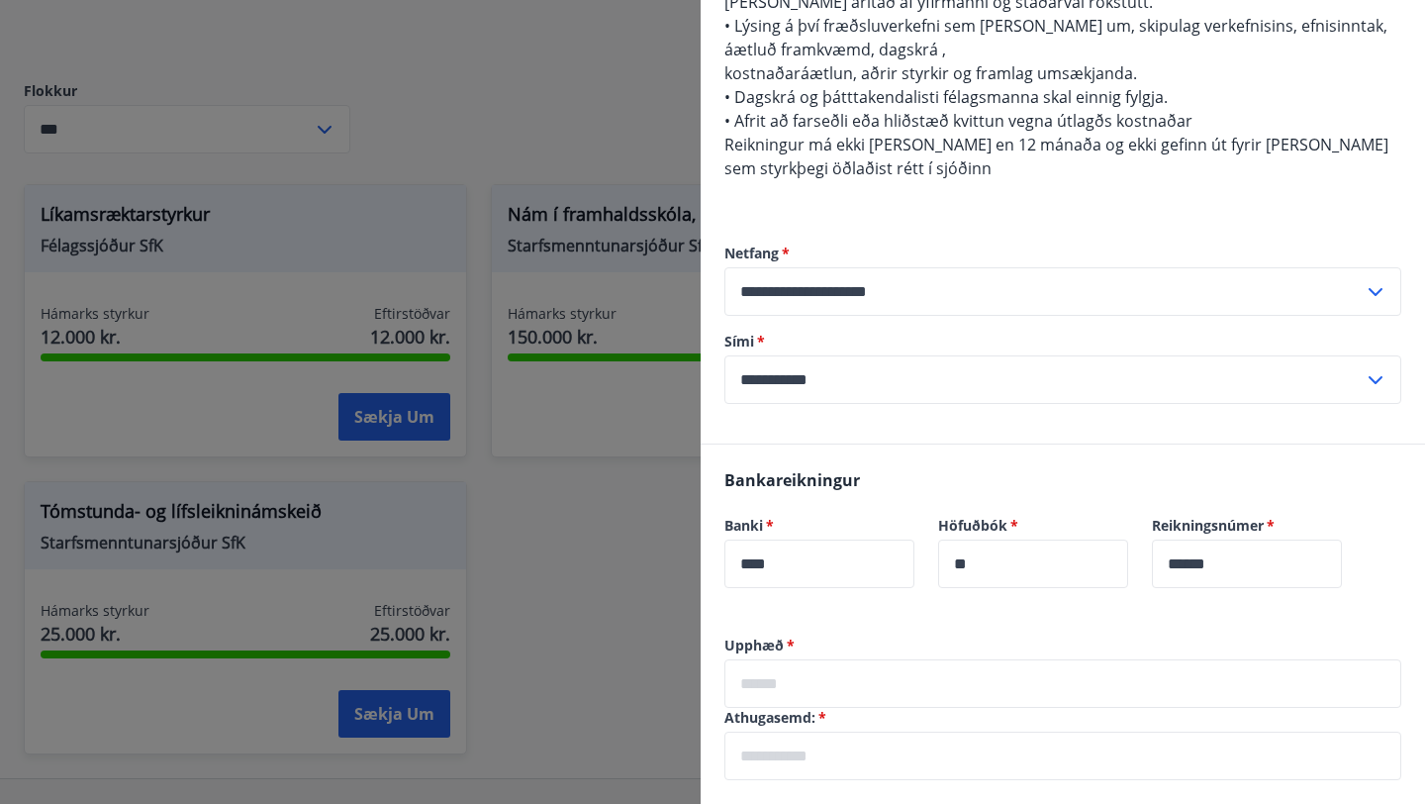
scroll to position [822, 0]
